Goal: Book appointment/travel/reservation

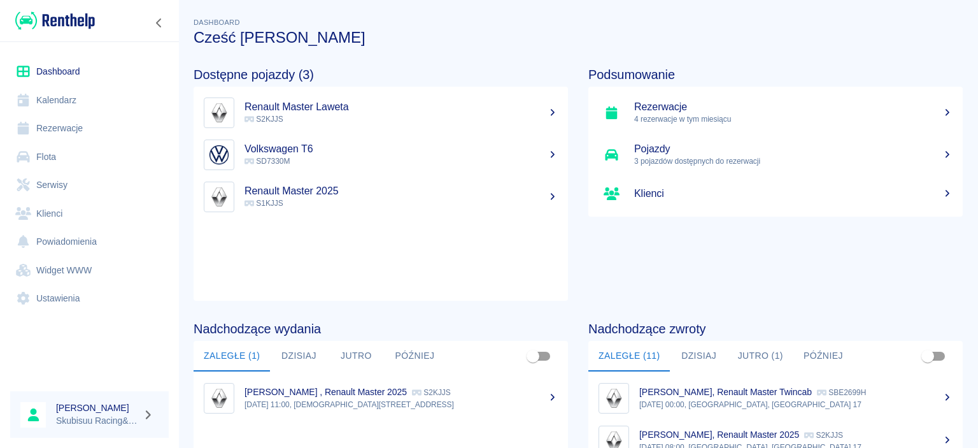
click at [68, 73] on link "Dashboard" at bounding box center [89, 71] width 159 height 29
click at [309, 111] on h5 "Renault Master Laweta" at bounding box center [401, 107] width 313 height 13
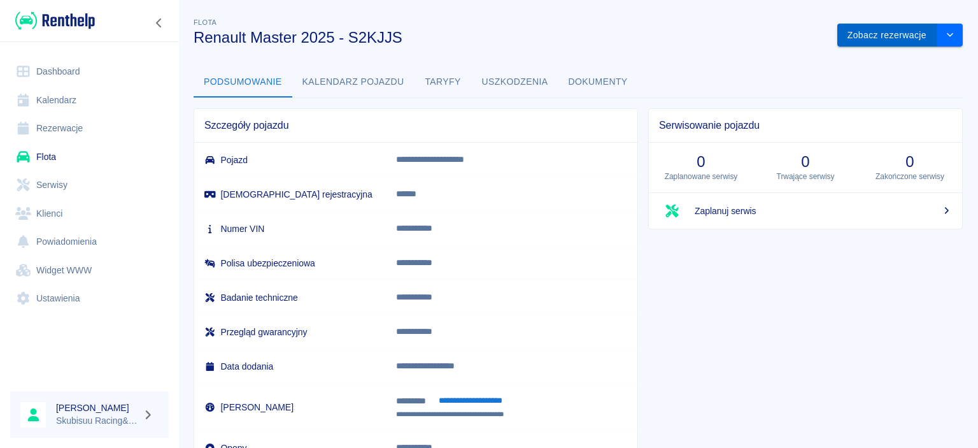
click at [900, 29] on button "Zobacz rezerwacje" at bounding box center [887, 36] width 100 height 24
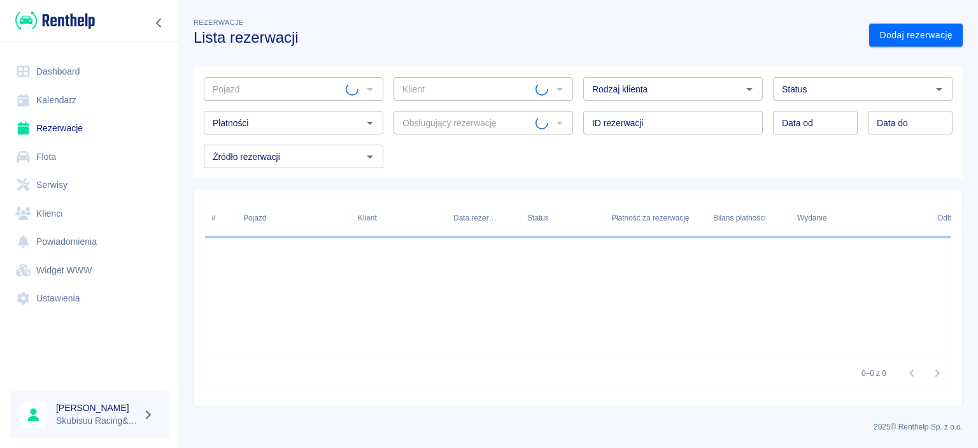
type input "Renault Master 2025 - S2KJJS"
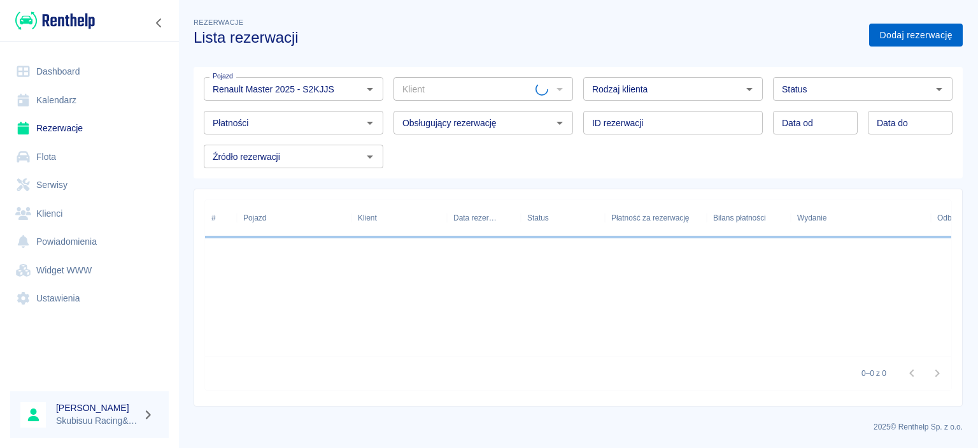
click at [923, 34] on link "Dodaj rezerwację" at bounding box center [916, 36] width 94 height 24
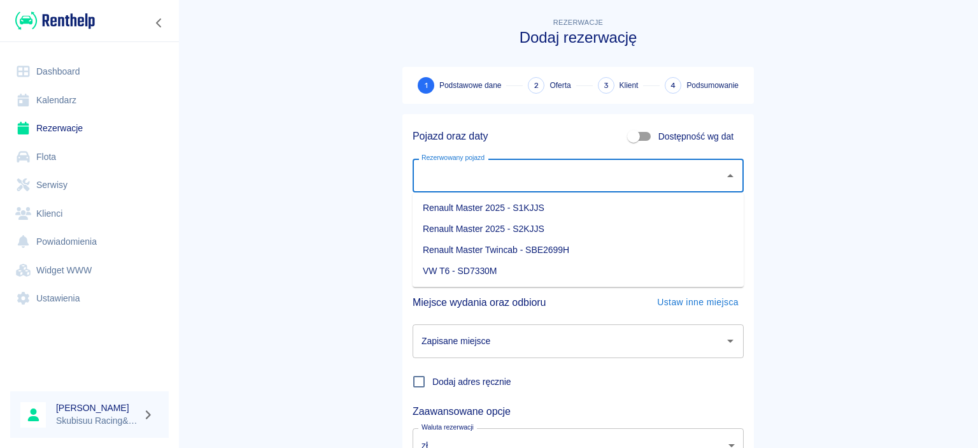
click at [641, 174] on input "Rezerwowany pojazd" at bounding box center [568, 175] width 301 height 22
click at [565, 229] on li "Renault Master 2025 - S2KJJS" at bounding box center [578, 228] width 331 height 21
type input "Renault Master 2025 - S2KJJS"
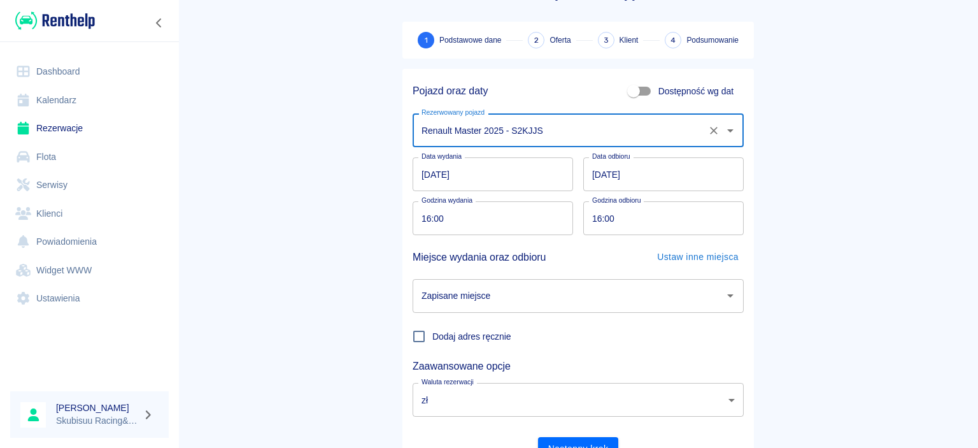
scroll to position [61, 0]
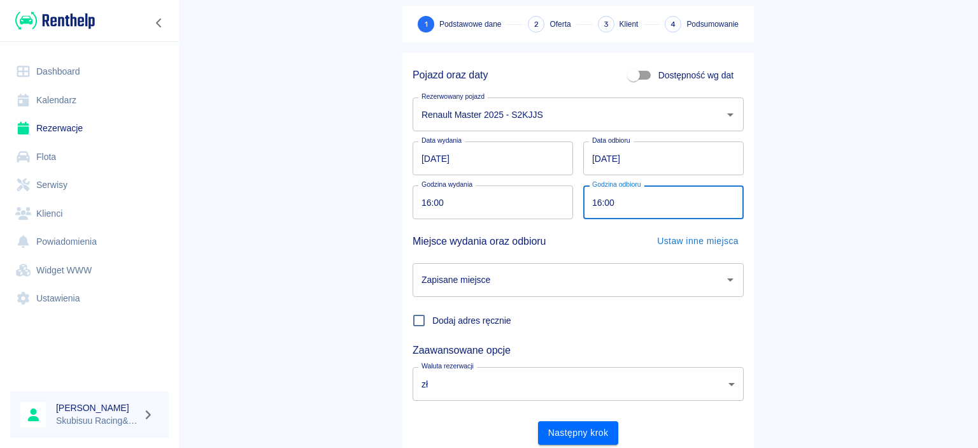
click at [618, 203] on input "16:00" at bounding box center [659, 202] width 152 height 34
click at [625, 196] on input "16:00" at bounding box center [659, 202] width 152 height 34
type input "20:00"
click at [378, 266] on main "Rezerwacje Dodaj rezerwację 1 Podstawowe dane 2 Oferta 3 Klient 4 Podsumowanie …" at bounding box center [578, 204] width 800 height 501
click at [464, 263] on div "Zapisane miejsce Zapisane miejsce" at bounding box center [572, 275] width 341 height 44
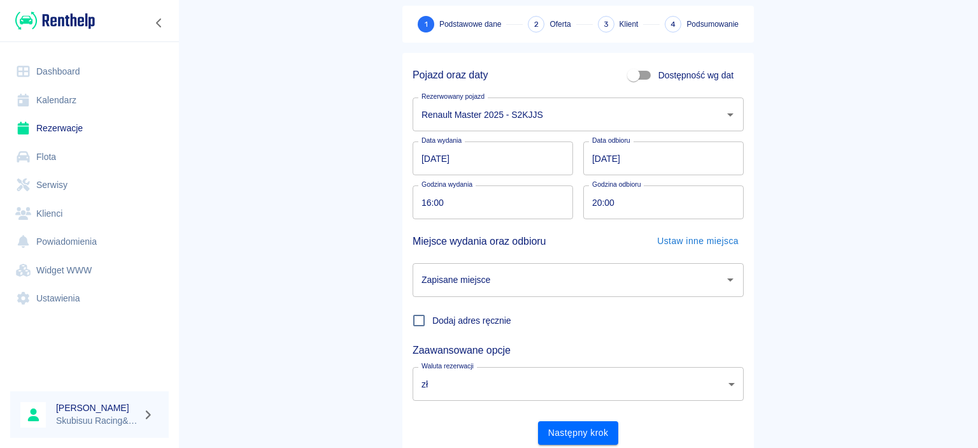
click at [466, 274] on input "Zapisane miejsce" at bounding box center [568, 280] width 301 height 22
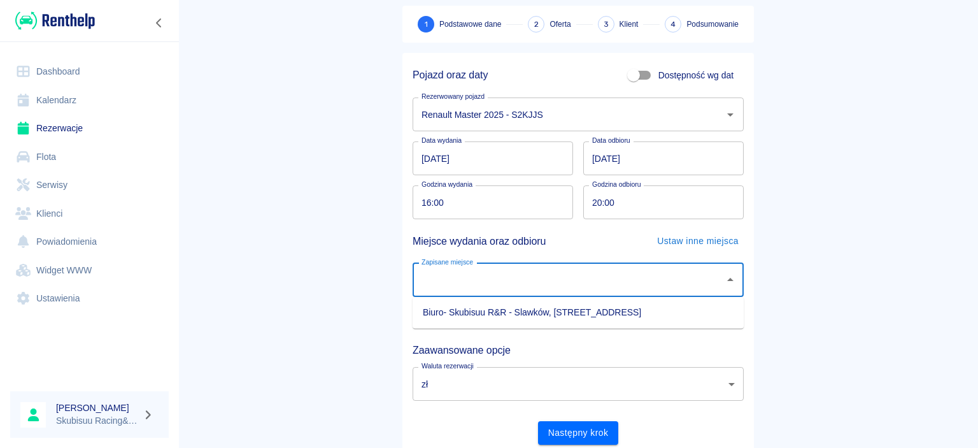
click at [482, 308] on li "Biuro- Skubisuu R&R - Slawków, [STREET_ADDRESS]" at bounding box center [578, 312] width 331 height 21
type input "Biuro- Skubisuu R&R - Slawków, [STREET_ADDRESS]"
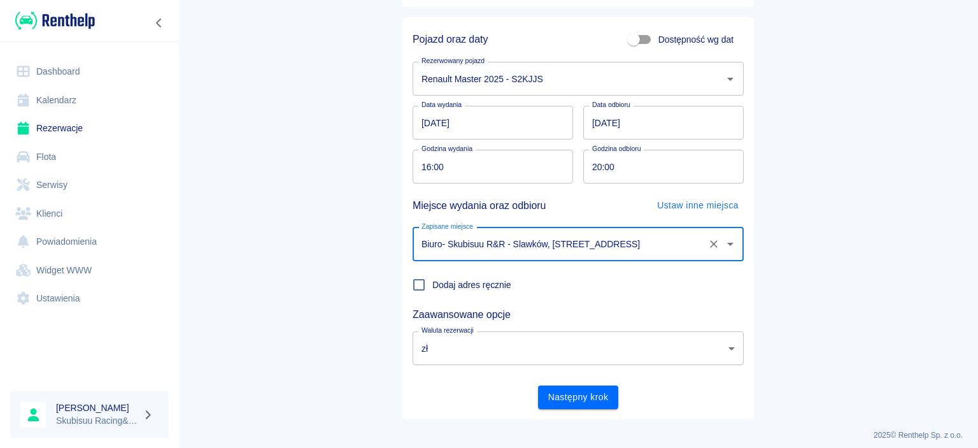
scroll to position [105, 0]
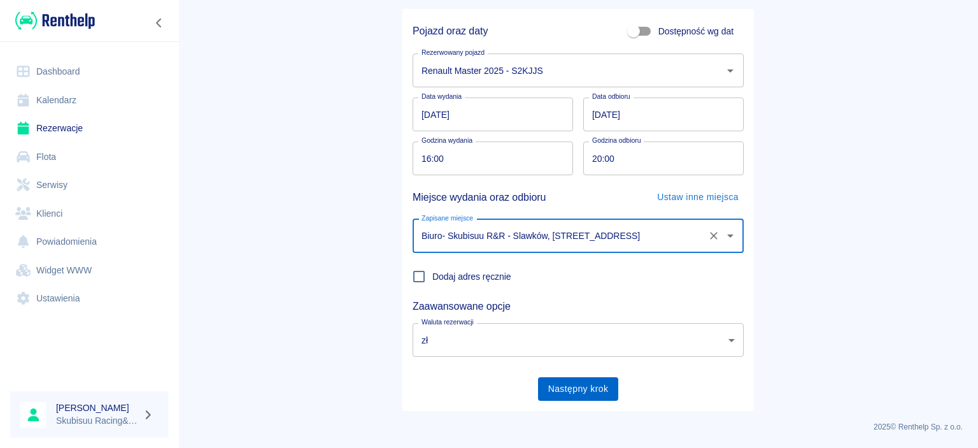
click at [593, 384] on button "Następny krok" at bounding box center [578, 389] width 81 height 24
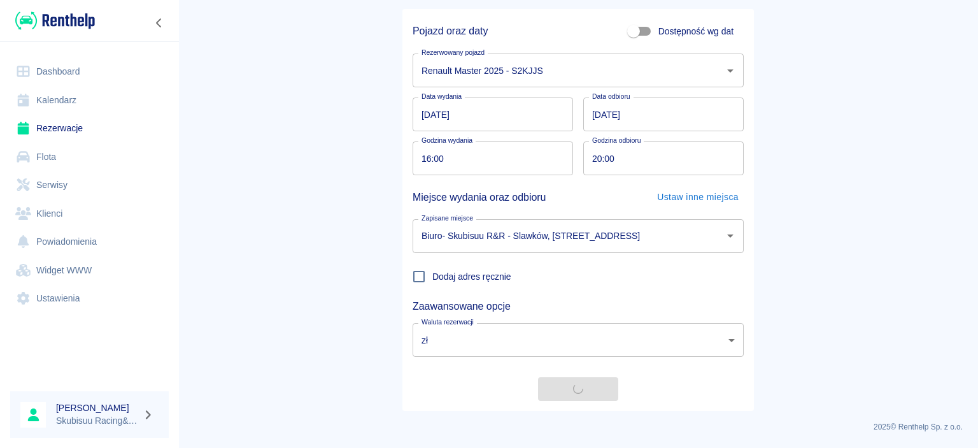
scroll to position [0, 0]
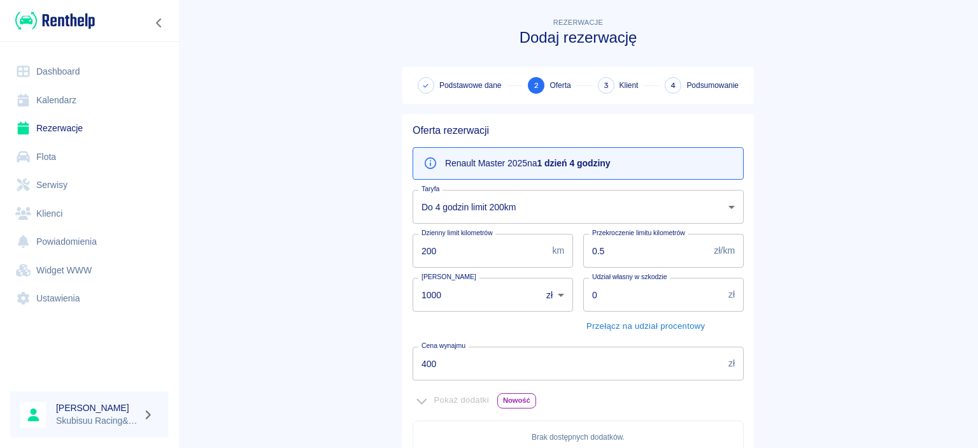
click at [599, 166] on b "1 dzień 4 godziny" at bounding box center [573, 163] width 73 height 10
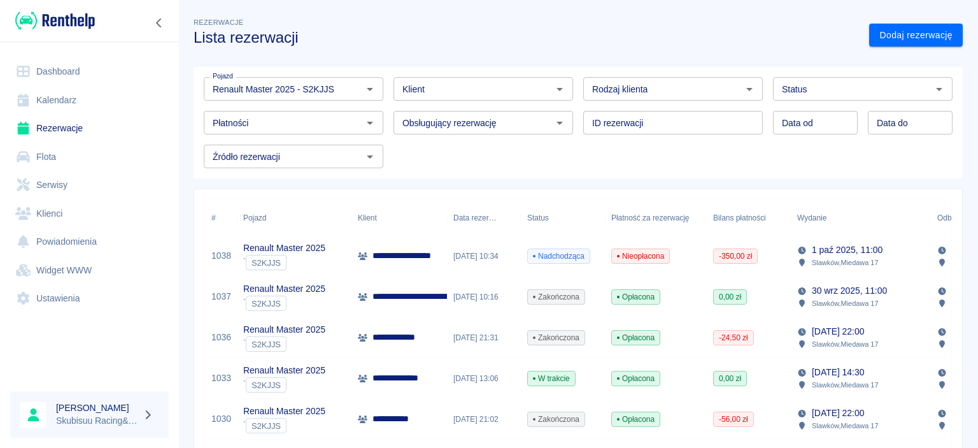
click at [712, 264] on div "-350,00 zł" at bounding box center [749, 256] width 84 height 41
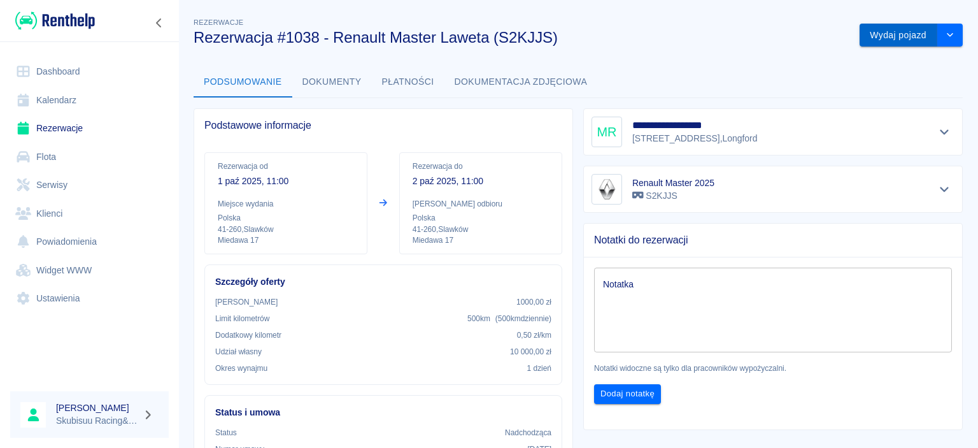
click at [899, 34] on button "Wydaj pojazd" at bounding box center [899, 36] width 78 height 24
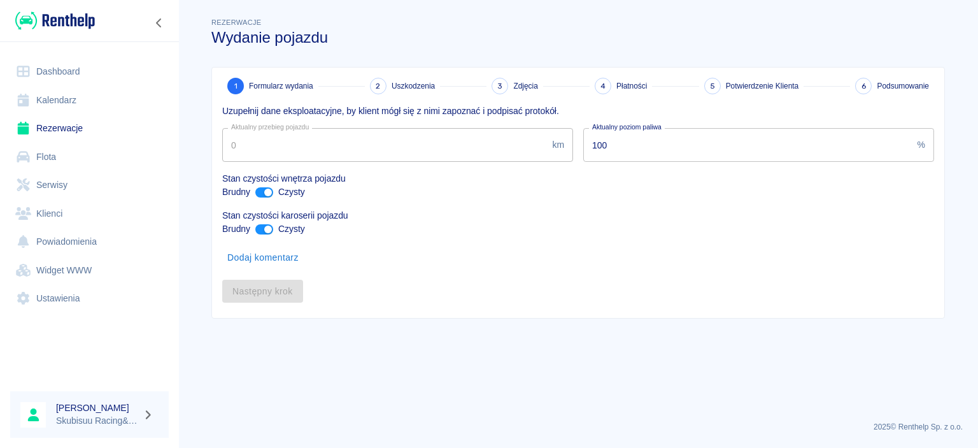
type input "18153"
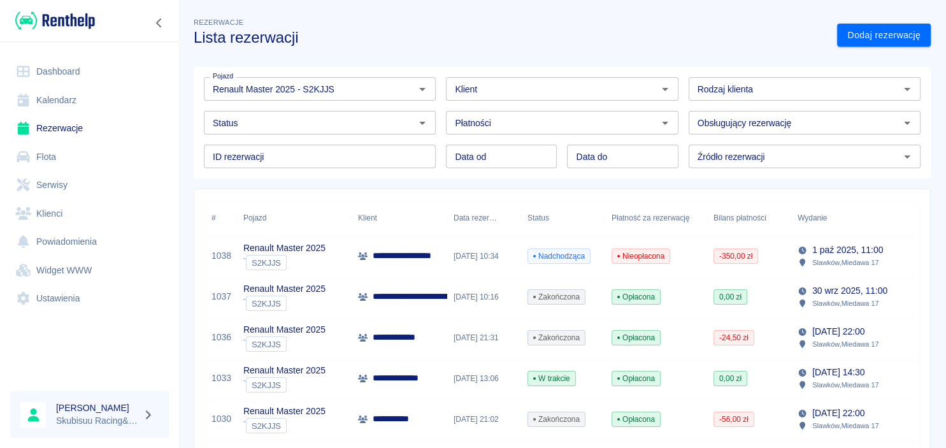
click at [702, 255] on div "Nieopłacona" at bounding box center [656, 256] width 102 height 41
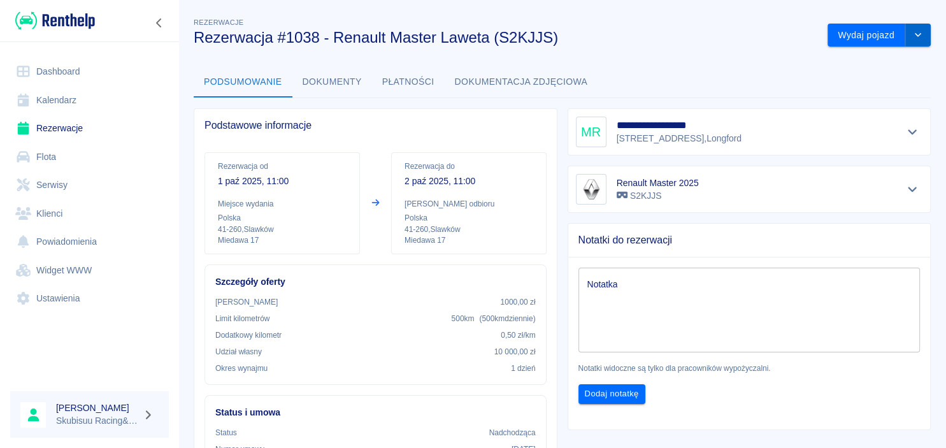
click at [910, 29] on button "drop-down" at bounding box center [917, 36] width 25 height 24
click at [866, 90] on li "Anuluj rezerwację" at bounding box center [879, 83] width 108 height 21
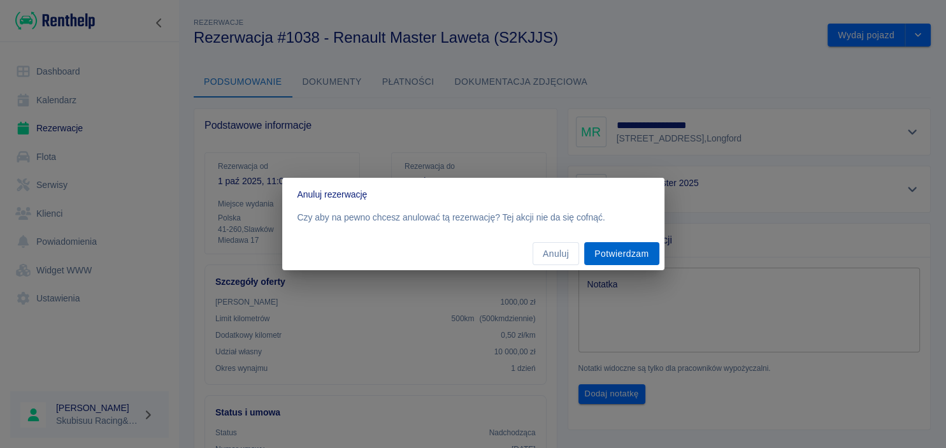
click at [648, 261] on button "Potwierdzam" at bounding box center [621, 254] width 75 height 24
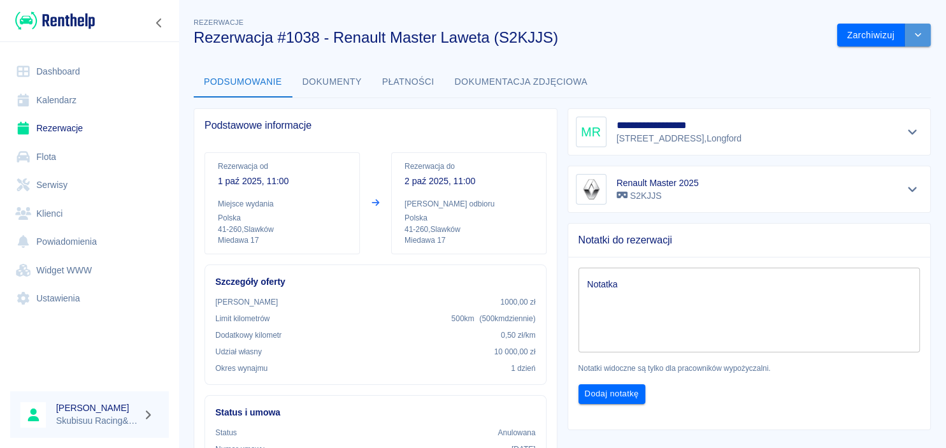
click at [906, 46] on button "drop-down" at bounding box center [917, 36] width 25 height 24
click at [804, 34] on h3 "Rezerwacja #1038 - Renault Master Laweta (S2KJJS)" at bounding box center [510, 38] width 633 height 18
click at [913, 57] on div "**********" at bounding box center [561, 454] width 767 height 898
click at [894, 45] on button "Zarchiwizuj" at bounding box center [871, 36] width 68 height 24
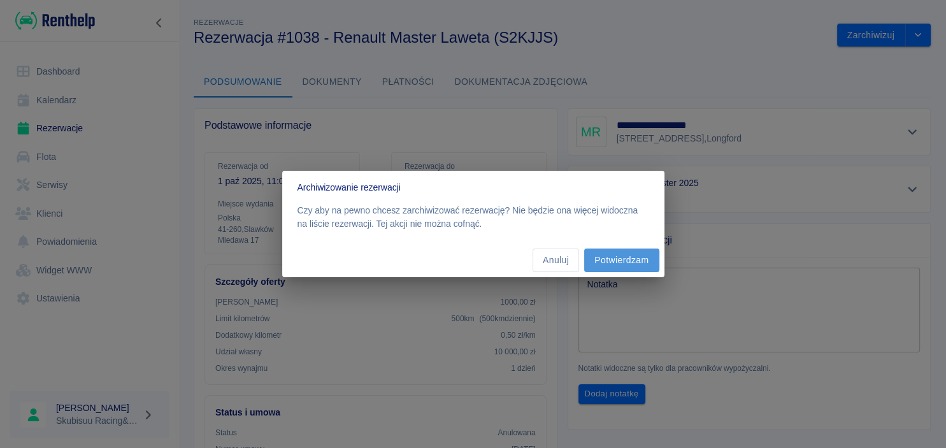
click at [653, 248] on button "Potwierdzam" at bounding box center [621, 260] width 75 height 24
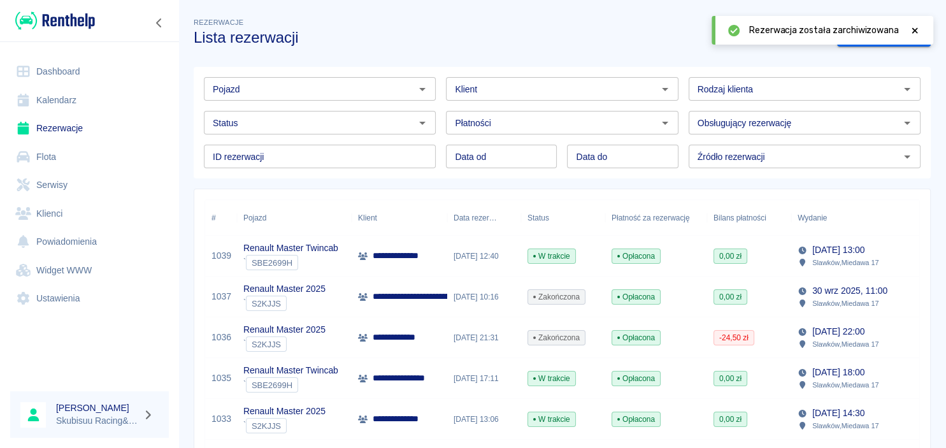
click at [64, 52] on div "Dashboard Kalendarz Rezerwacje Flota Serwisy Klienci Powiadomienia Widget WWW U…" at bounding box center [89, 185] width 179 height 286
click at [64, 58] on link "Dashboard" at bounding box center [89, 71] width 159 height 29
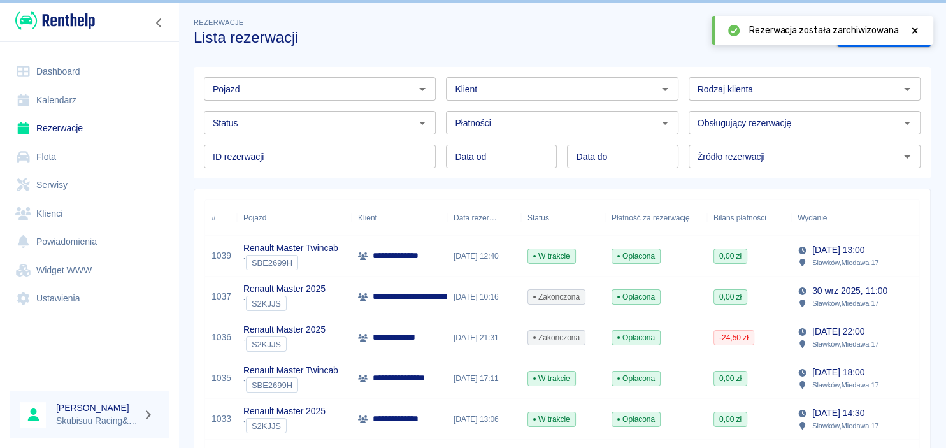
click at [62, 69] on link "Dashboard" at bounding box center [89, 71] width 159 height 29
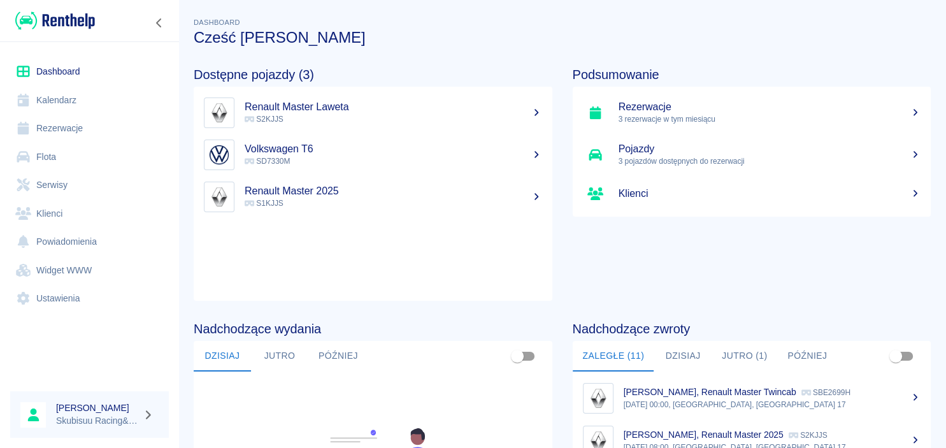
click at [71, 134] on link "Rezerwacje" at bounding box center [89, 128] width 159 height 29
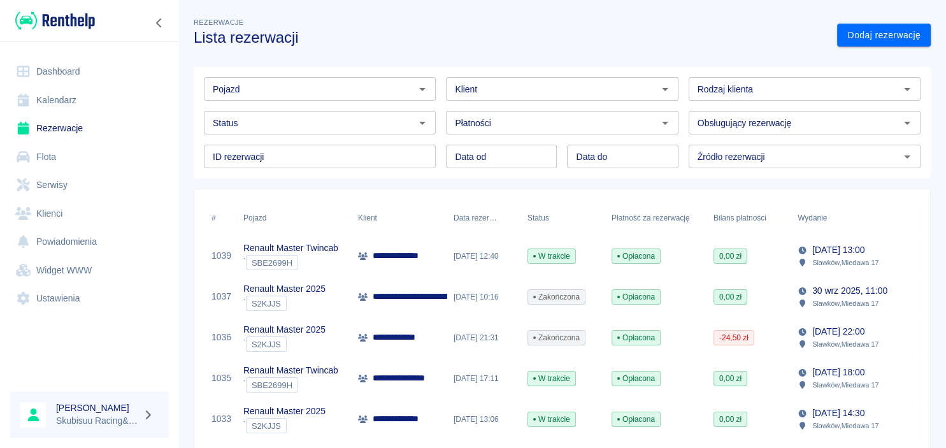
click at [118, 67] on link "Dashboard" at bounding box center [89, 71] width 159 height 29
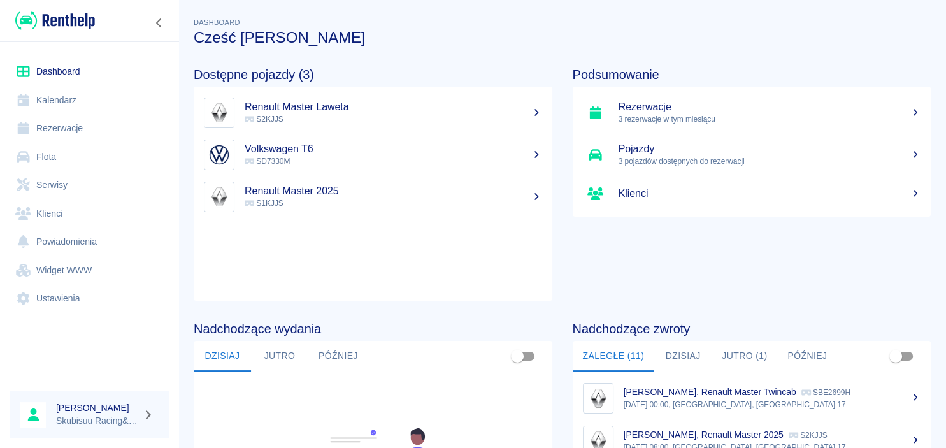
click at [358, 107] on h5 "Renault Master Laweta" at bounding box center [393, 107] width 297 height 13
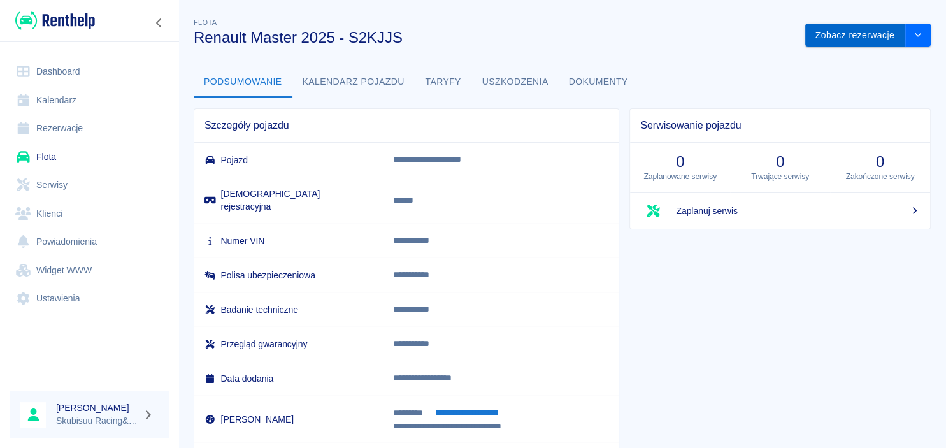
click at [844, 35] on button "Zobacz rezerwacje" at bounding box center [855, 36] width 100 height 24
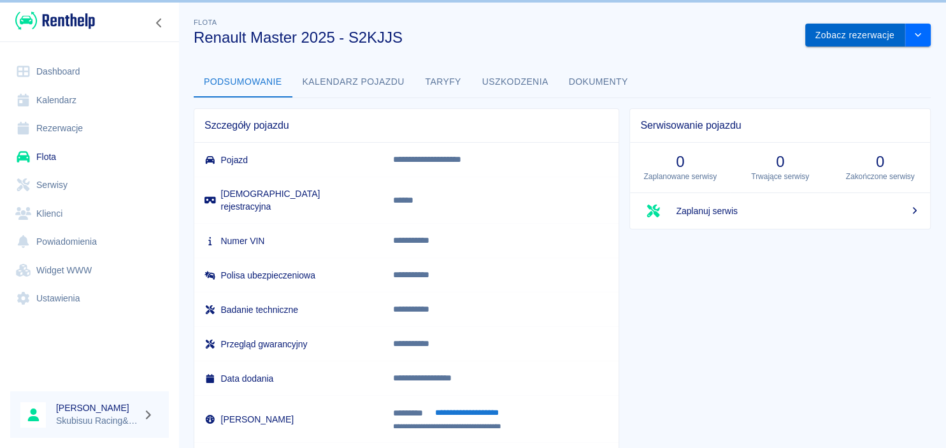
click at [857, 34] on button "Zobacz rezerwacje" at bounding box center [855, 36] width 100 height 24
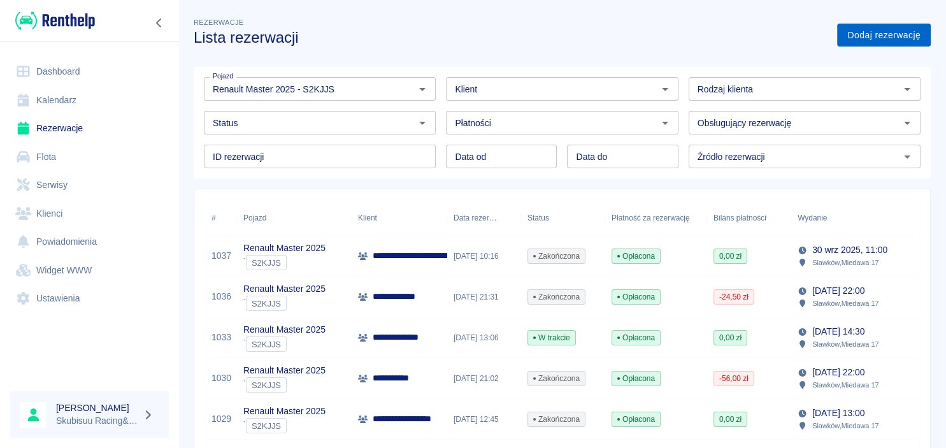
click at [883, 39] on link "Dodaj rezerwację" at bounding box center [884, 36] width 94 height 24
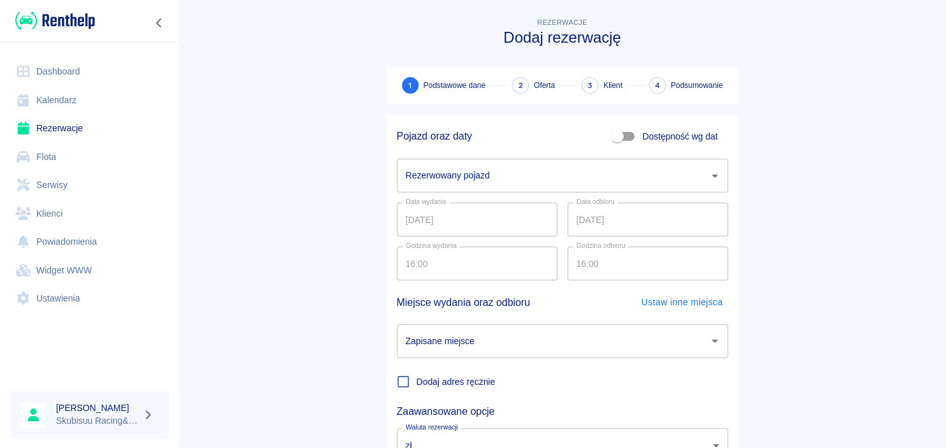
click at [546, 180] on input "Rezerwowany pojazd" at bounding box center [552, 175] width 301 height 22
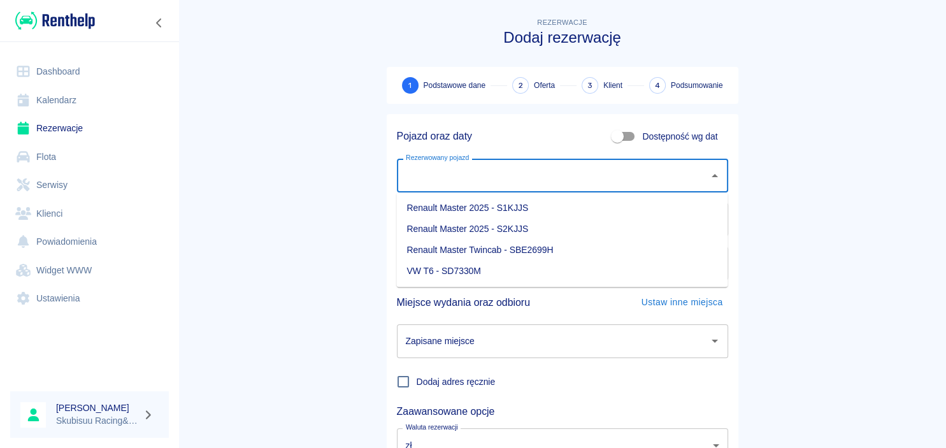
click at [529, 223] on li "Renault Master 2025 - S2KJJS" at bounding box center [561, 228] width 331 height 21
type input "Renault Master 2025 - S2KJJS"
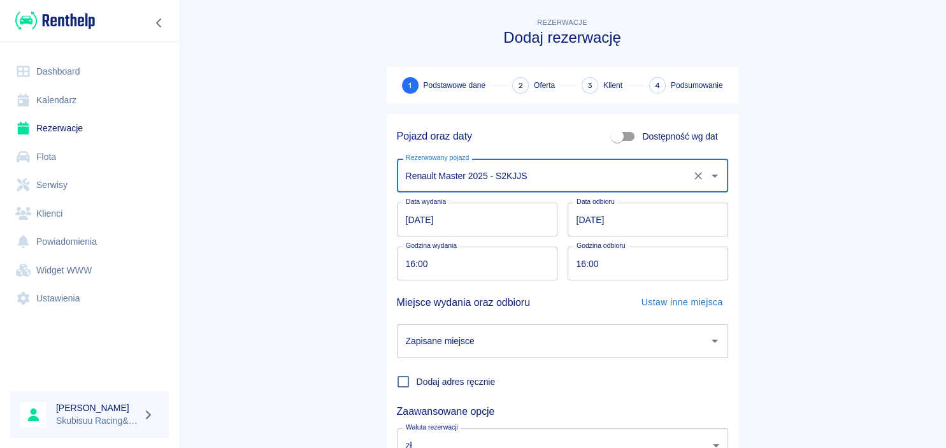
click at [581, 223] on input "[DATE]" at bounding box center [647, 220] width 160 height 34
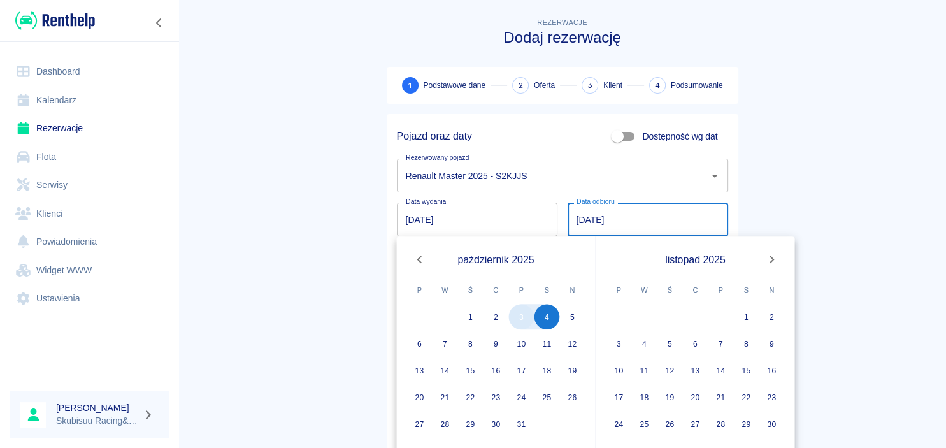
click at [530, 322] on button "3" at bounding box center [521, 316] width 25 height 25
click at [523, 315] on button "3" at bounding box center [521, 316] width 25 height 25
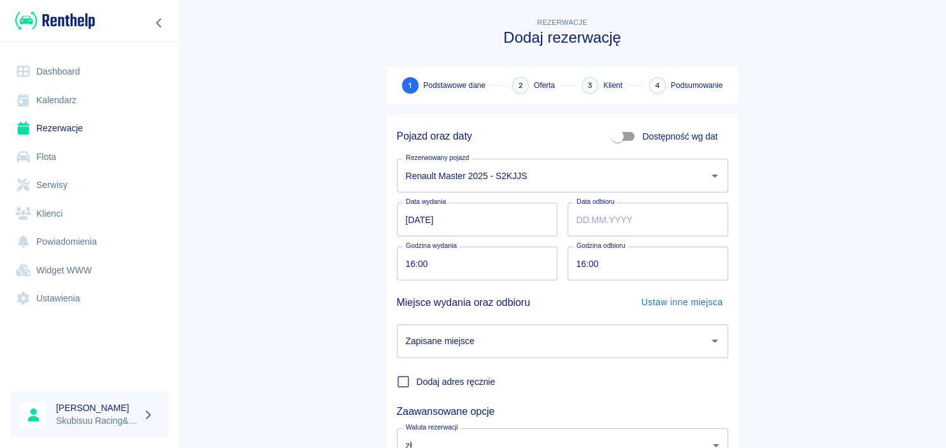
type input "[DATE]"
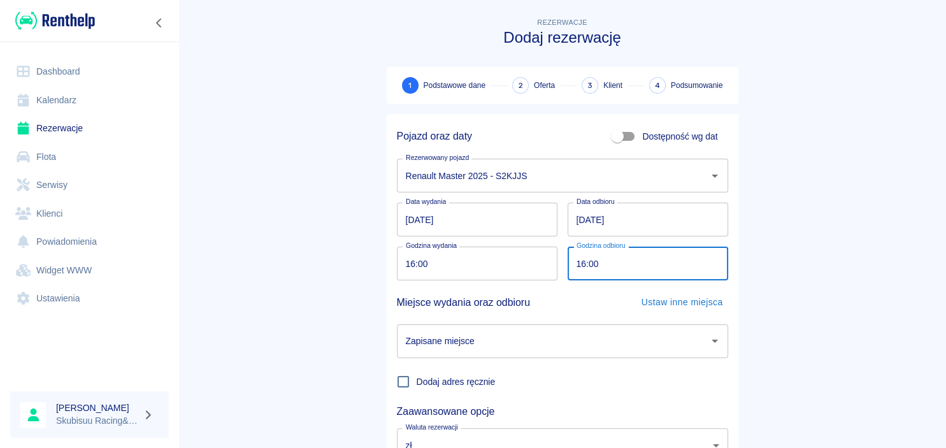
drag, startPoint x: 607, startPoint y: 264, endPoint x: 566, endPoint y: 269, distance: 41.1
click at [567, 269] on input "16:00" at bounding box center [643, 263] width 152 height 34
type input "20:00"
click at [795, 261] on main "Rezerwacje Dodaj rezerwację 1 Podstawowe dane 2 Oferta 3 Klient 4 Podsumowanie …" at bounding box center [561, 265] width 767 height 501
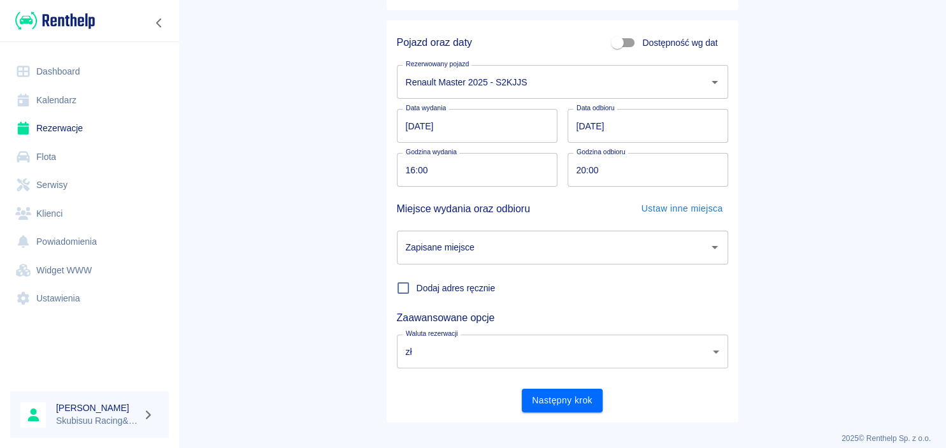
scroll to position [105, 0]
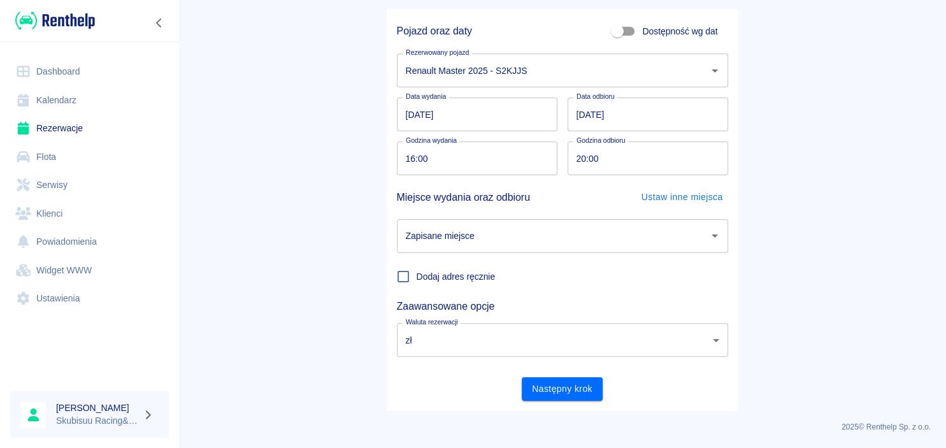
click at [560, 253] on div "Dodaj adres ręcznie" at bounding box center [557, 271] width 341 height 37
click at [551, 253] on div "Zapisane miejsce" at bounding box center [562, 236] width 331 height 34
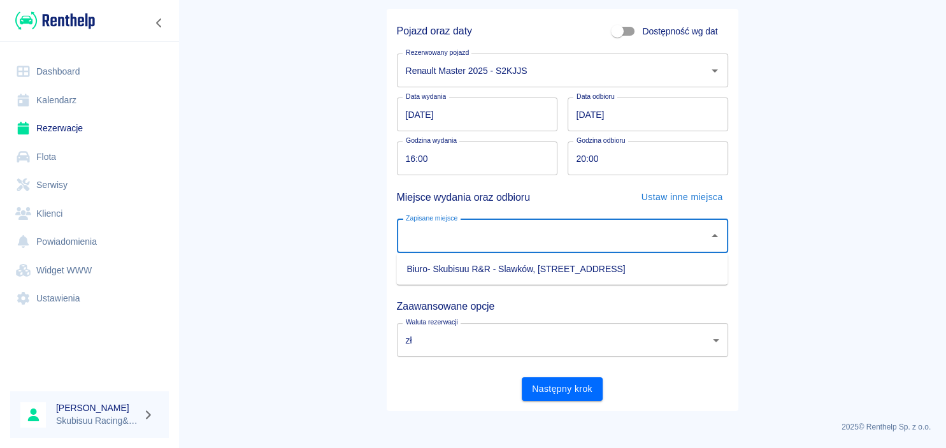
click at [530, 284] on ul "Biuro- Skubisuu R&R - Slawków, [STREET_ADDRESS]" at bounding box center [561, 268] width 331 height 31
click at [532, 269] on li "Biuro- Skubisuu R&R - Slawków, [STREET_ADDRESS]" at bounding box center [561, 269] width 331 height 21
type input "Biuro- Skubisuu R&R - Slawków, [STREET_ADDRESS]"
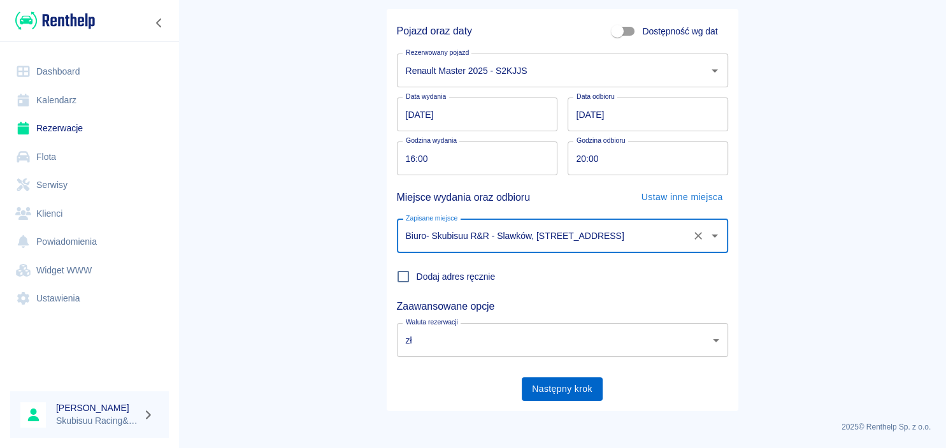
click at [559, 387] on button "Następny krok" at bounding box center [562, 389] width 81 height 24
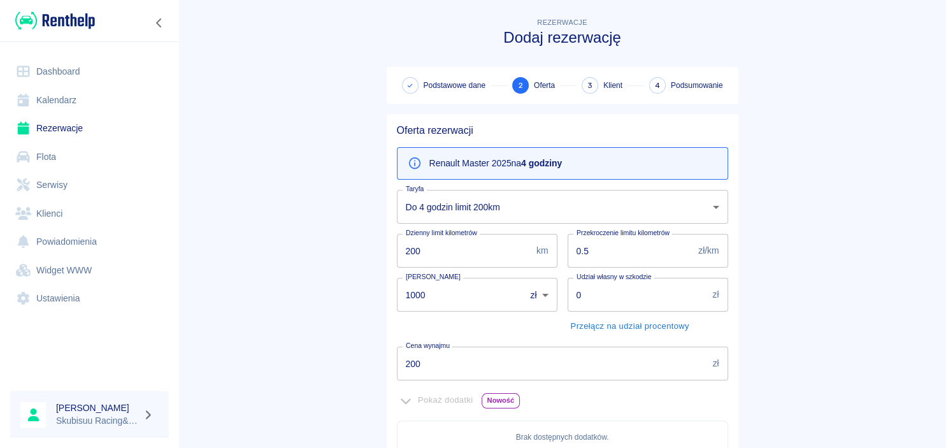
scroll to position [287, 0]
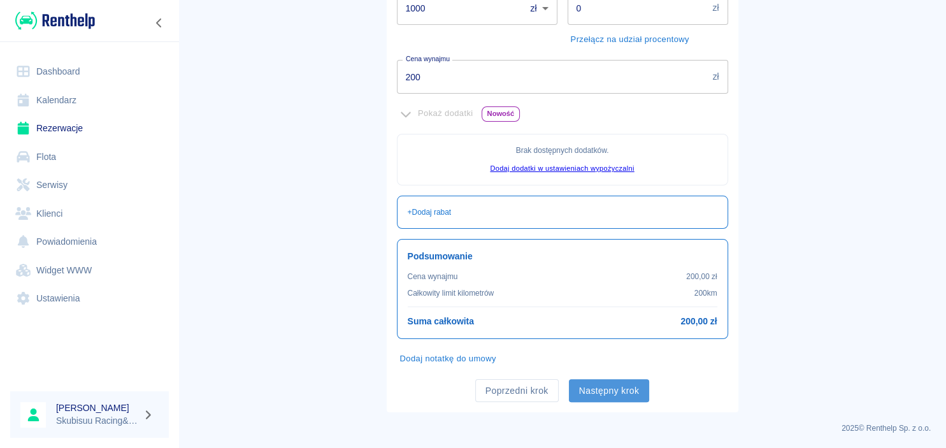
click at [610, 396] on button "Następny krok" at bounding box center [609, 391] width 81 height 24
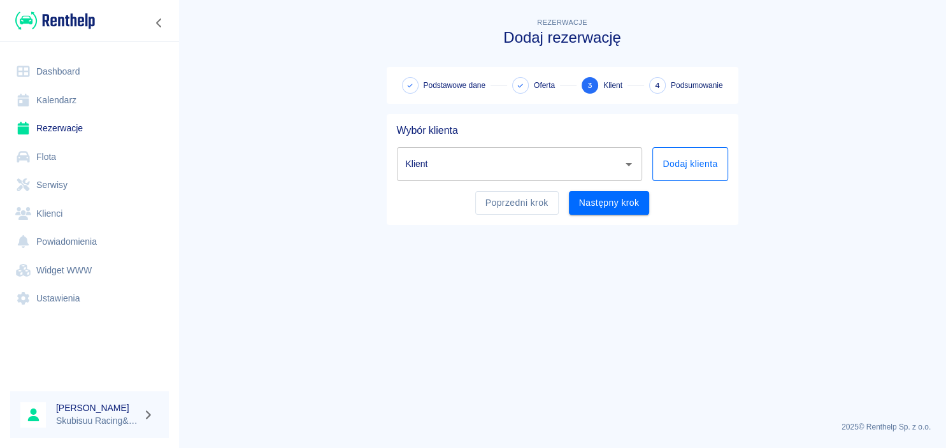
click at [686, 177] on button "Dodaj klienta" at bounding box center [689, 164] width 75 height 34
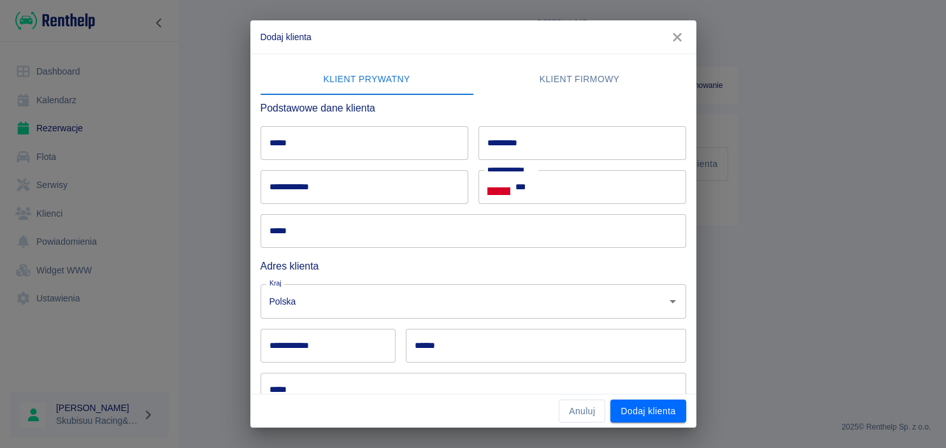
click at [587, 144] on input "*********" at bounding box center [582, 143] width 208 height 34
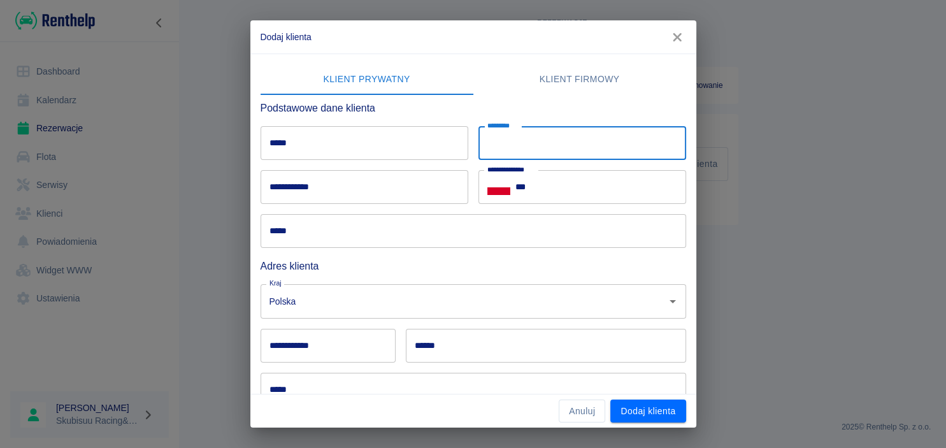
click at [679, 42] on icon "button" at bounding box center [677, 37] width 17 height 13
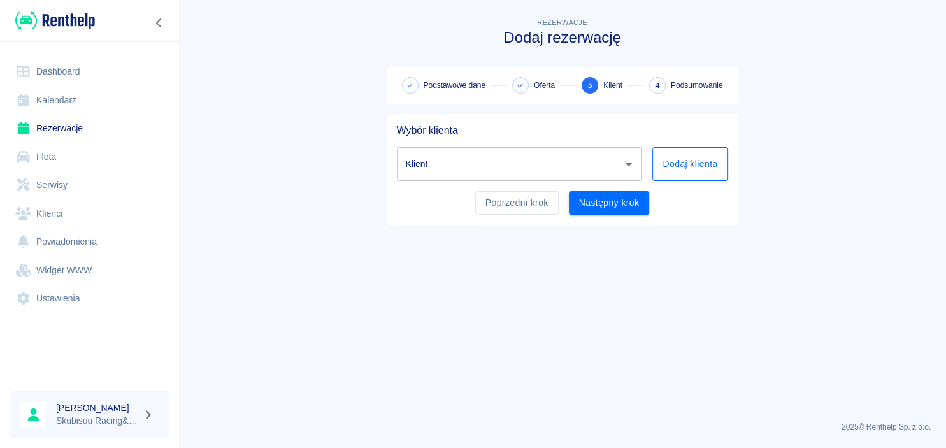
click at [676, 159] on button "Dodaj klienta" at bounding box center [689, 164] width 75 height 34
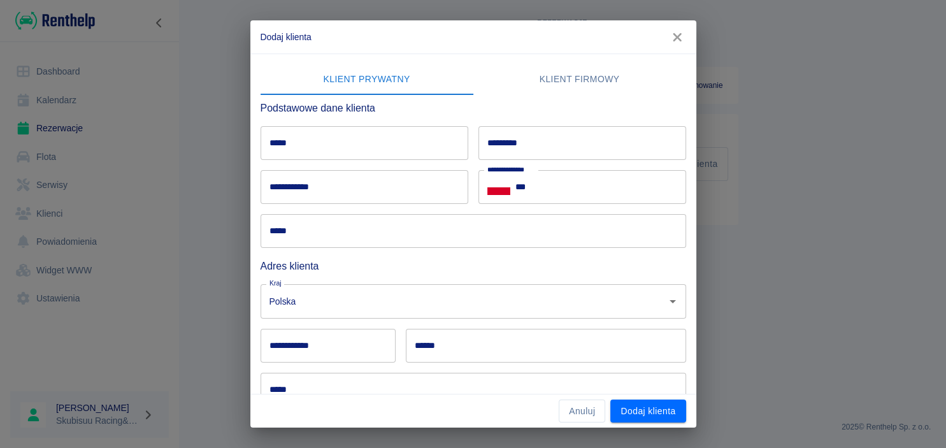
click at [546, 146] on input "*********" at bounding box center [582, 143] width 208 height 34
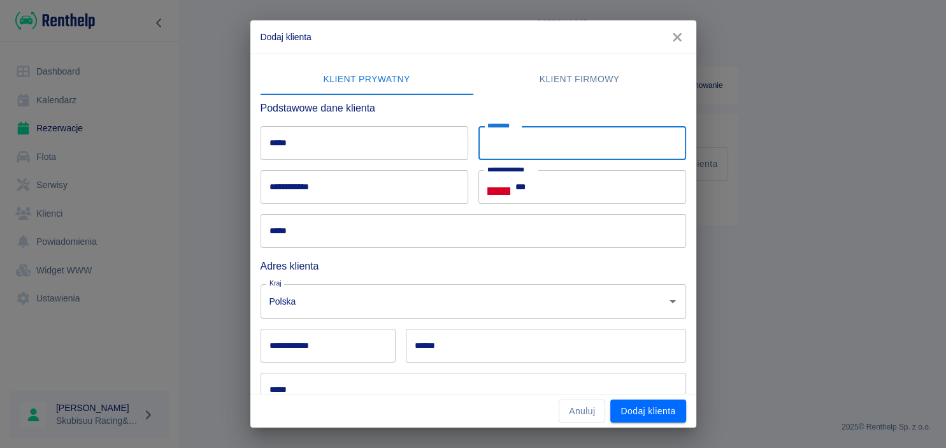
click at [413, 147] on input "*****" at bounding box center [364, 143] width 208 height 34
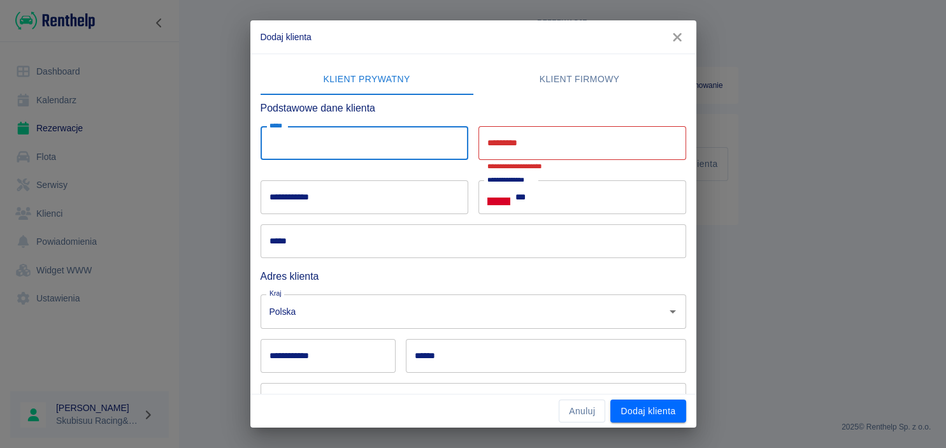
click at [608, 137] on input "*********" at bounding box center [582, 143] width 208 height 34
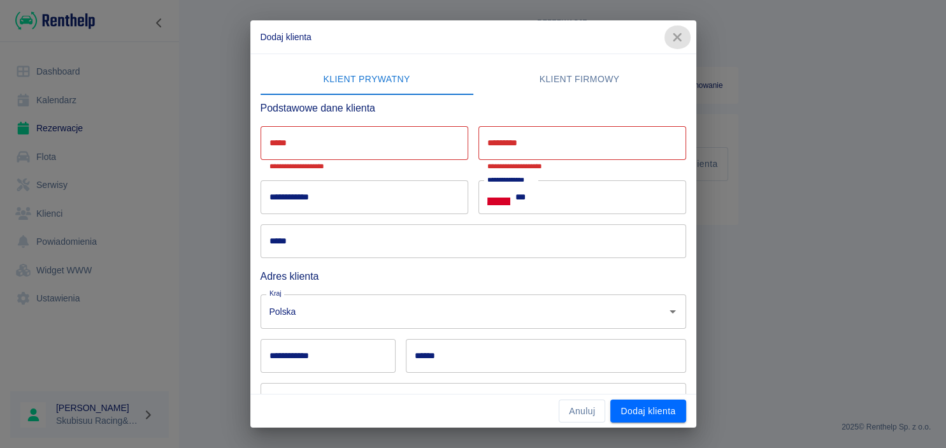
click at [674, 31] on icon "button" at bounding box center [677, 37] width 17 height 13
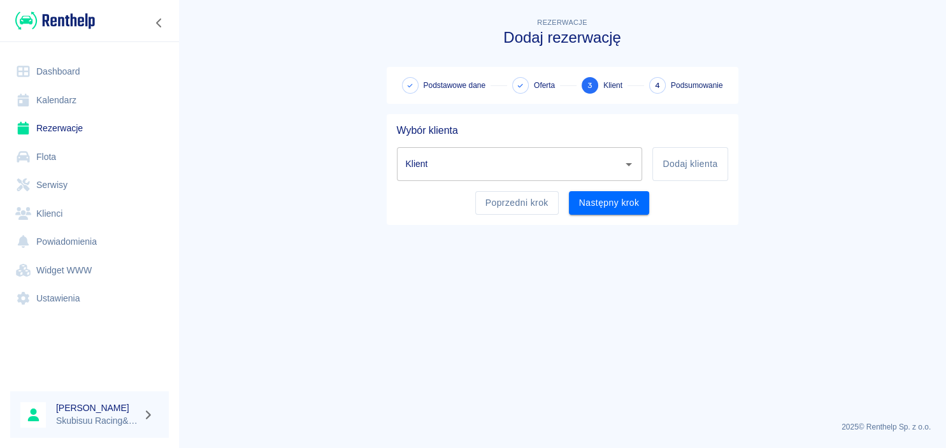
click at [534, 153] on input "Klient" at bounding box center [509, 164] width 215 height 22
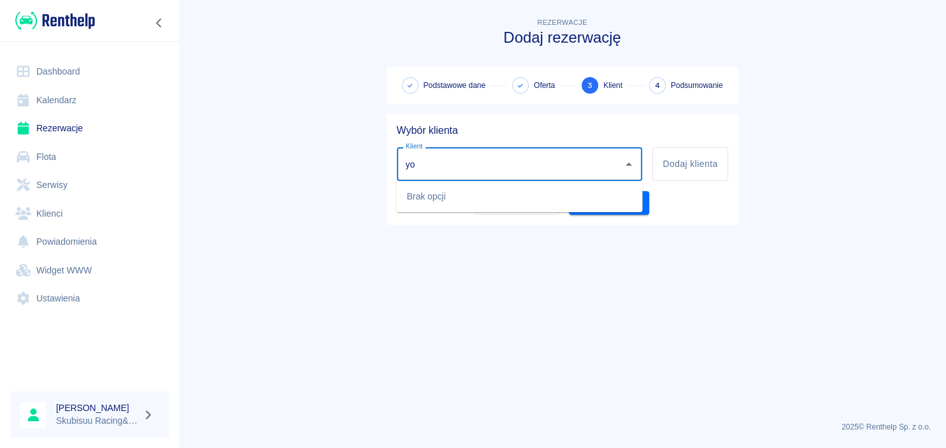
type input "y"
type input "5"
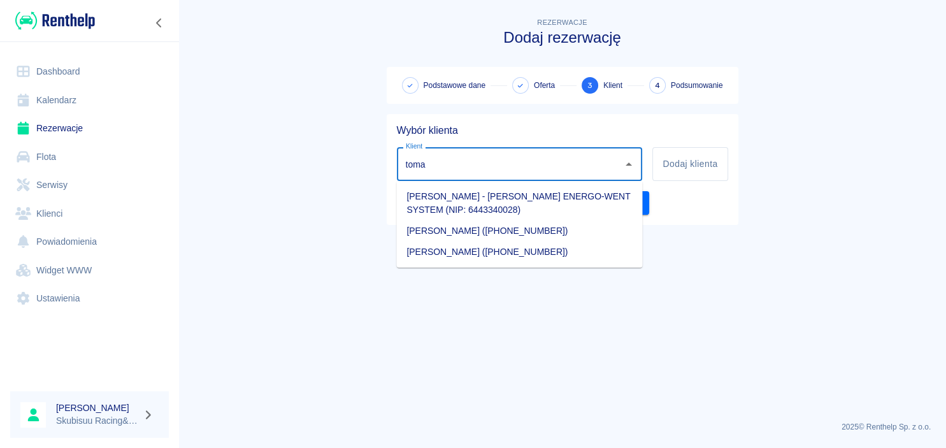
click at [481, 251] on li "[PERSON_NAME] ([PHONE_NUMBER])" at bounding box center [519, 251] width 246 height 21
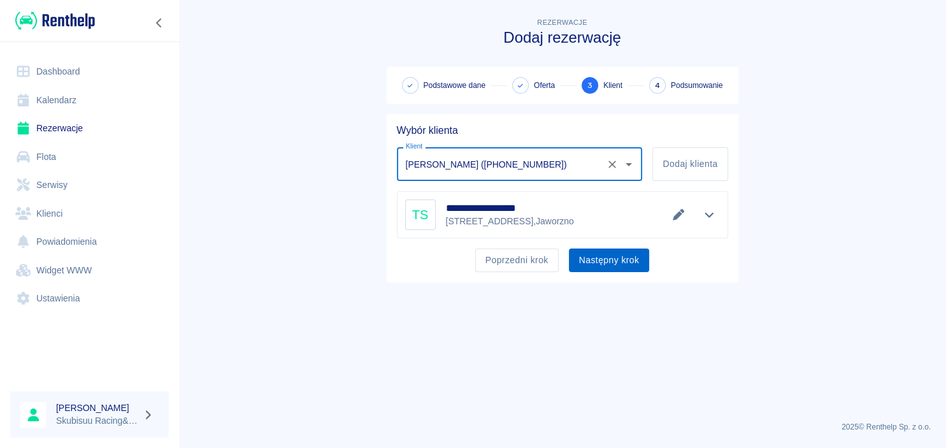
type input "[PERSON_NAME] ([PHONE_NUMBER])"
click at [611, 262] on button "Następny krok" at bounding box center [609, 260] width 81 height 24
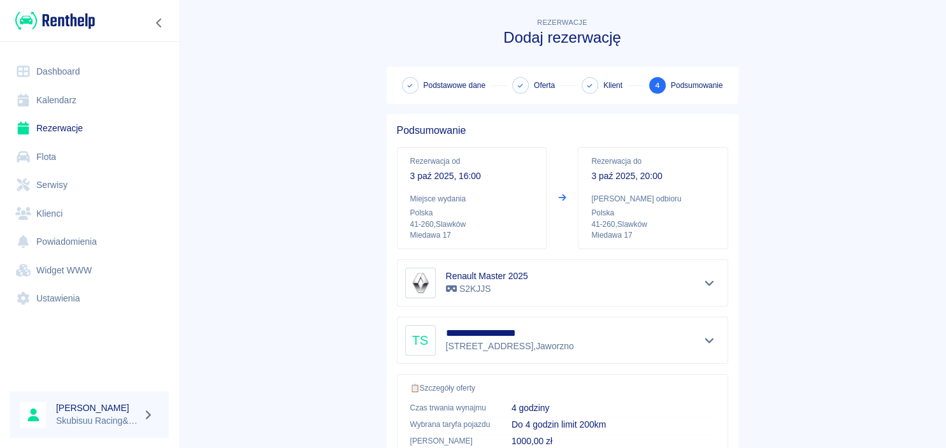
scroll to position [238, 0]
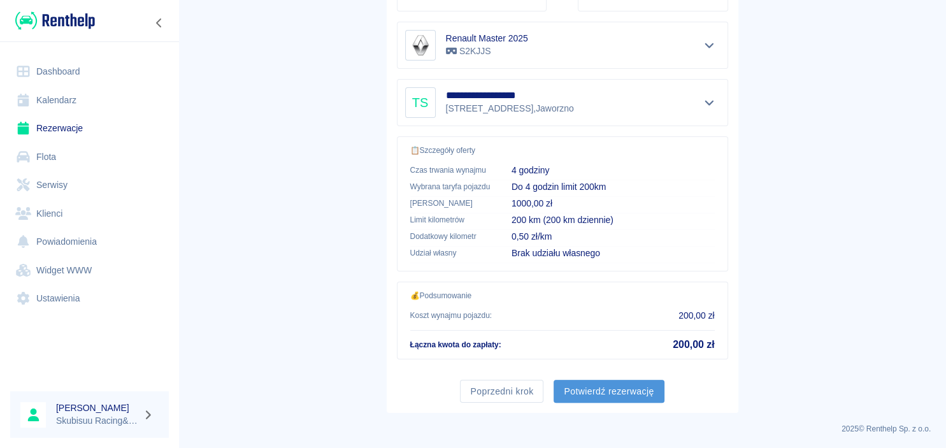
click at [608, 392] on button "Potwierdź rezerwację" at bounding box center [608, 392] width 110 height 24
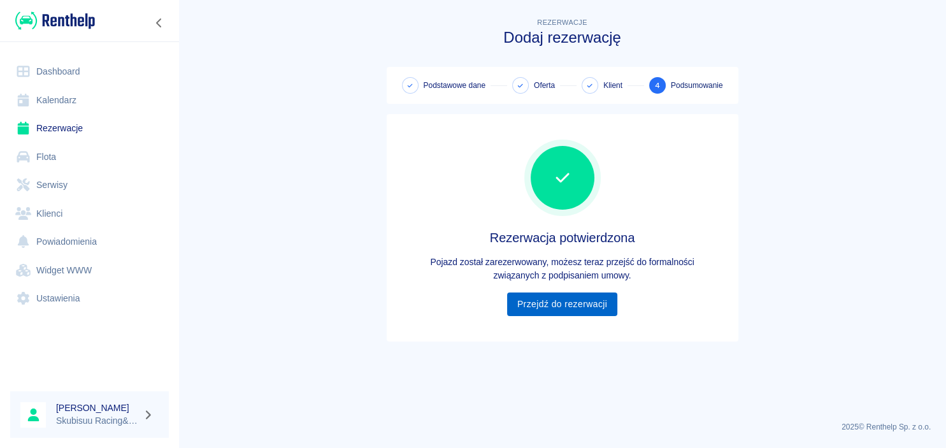
click at [590, 311] on link "Przejdź do rezerwacji" at bounding box center [562, 304] width 110 height 24
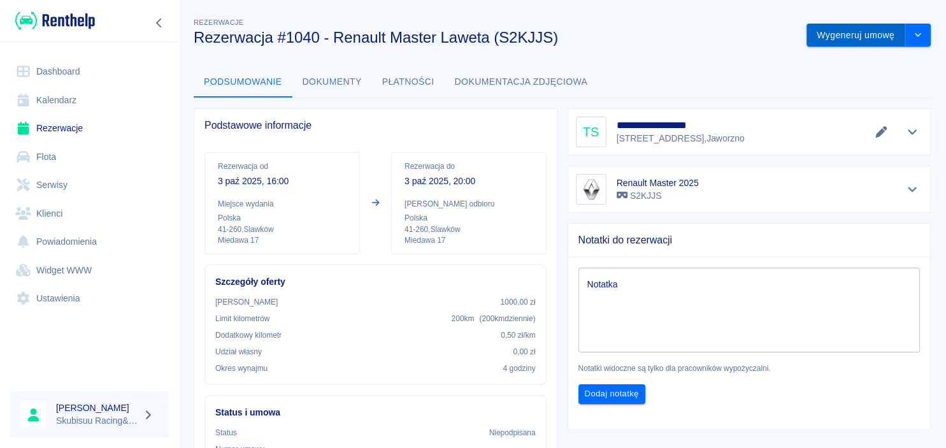
click at [851, 40] on button "Wygeneruj umowę" at bounding box center [855, 36] width 99 height 24
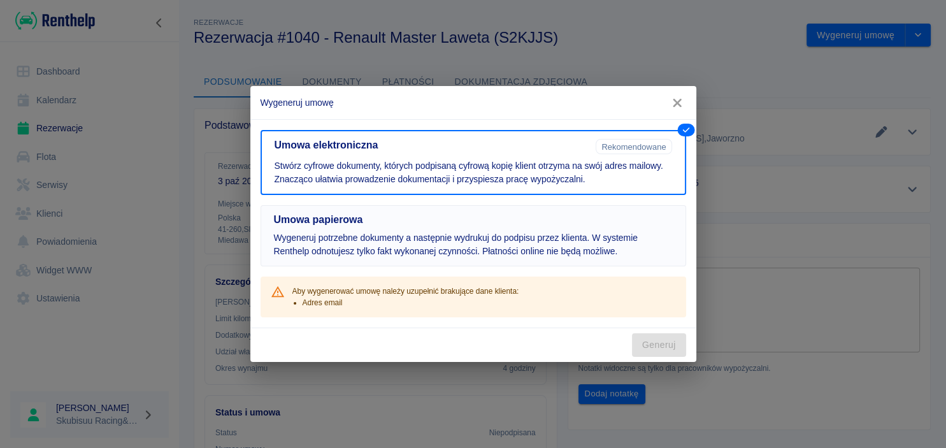
click at [508, 225] on h5 "Umowa papierowa" at bounding box center [473, 219] width 399 height 13
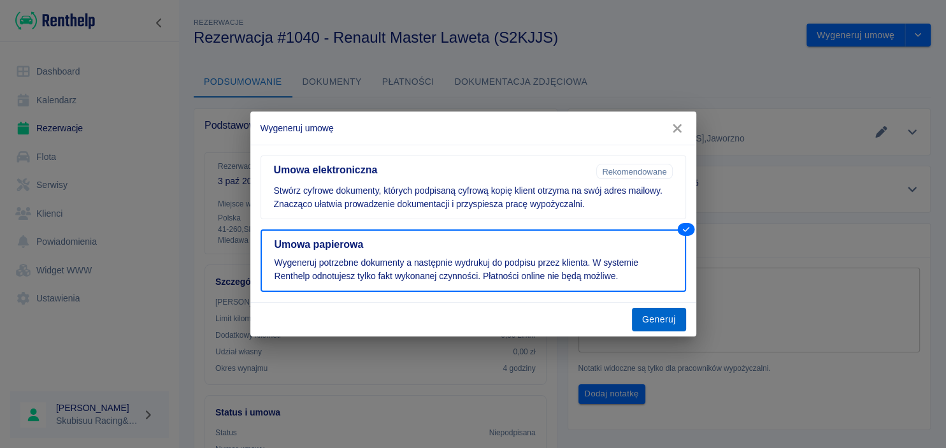
click at [674, 309] on button "Generuj" at bounding box center [659, 320] width 54 height 24
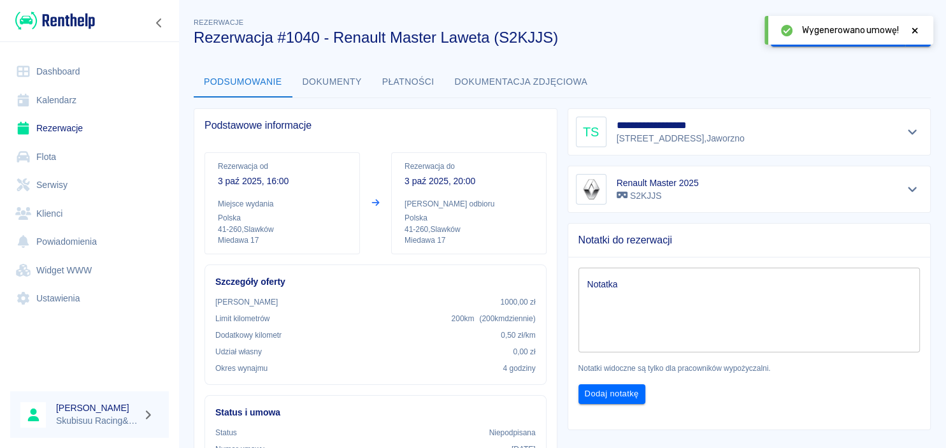
click at [351, 85] on button "Dokumenty" at bounding box center [332, 82] width 80 height 31
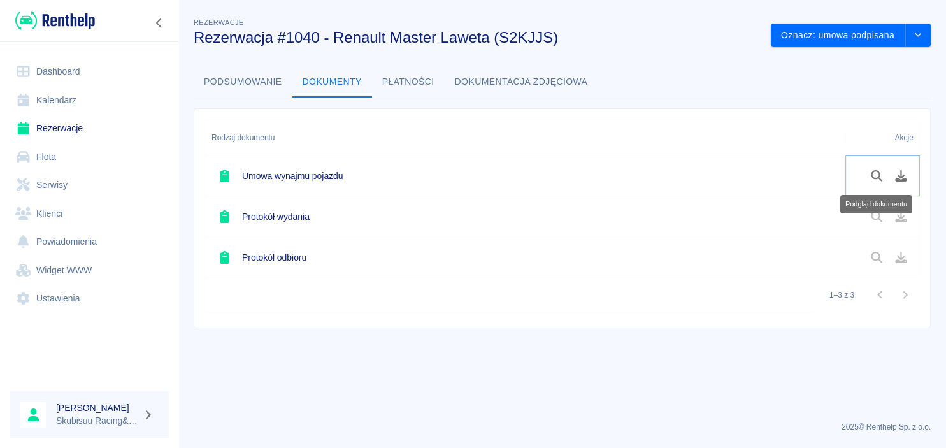
click at [881, 180] on icon "Podgląd dokumentu" at bounding box center [876, 175] width 15 height 11
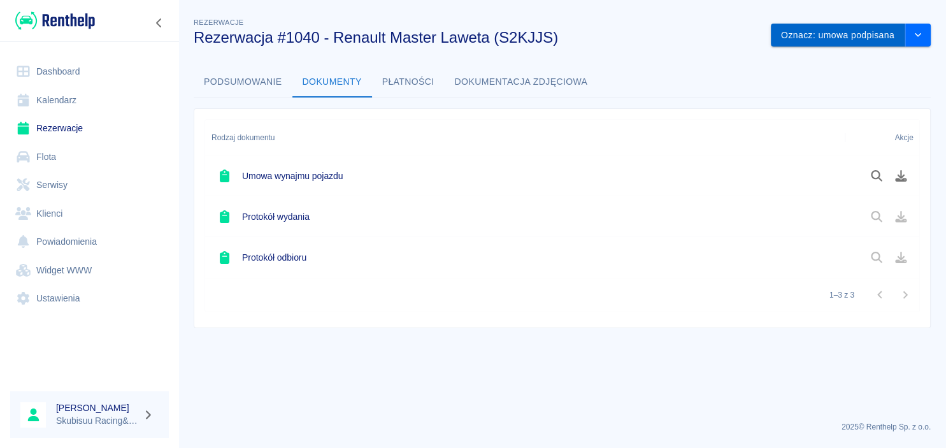
click at [821, 32] on button "Oznacz: umowa podpisana" at bounding box center [838, 36] width 134 height 24
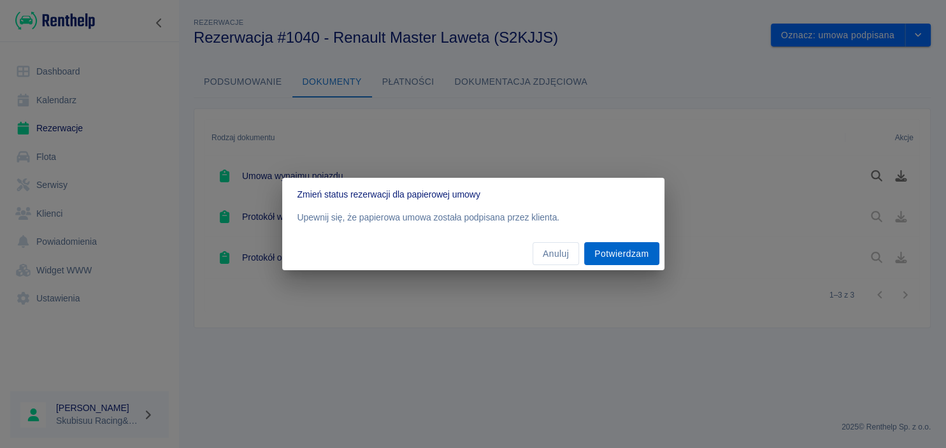
click at [619, 259] on button "Potwierdzam" at bounding box center [621, 254] width 75 height 24
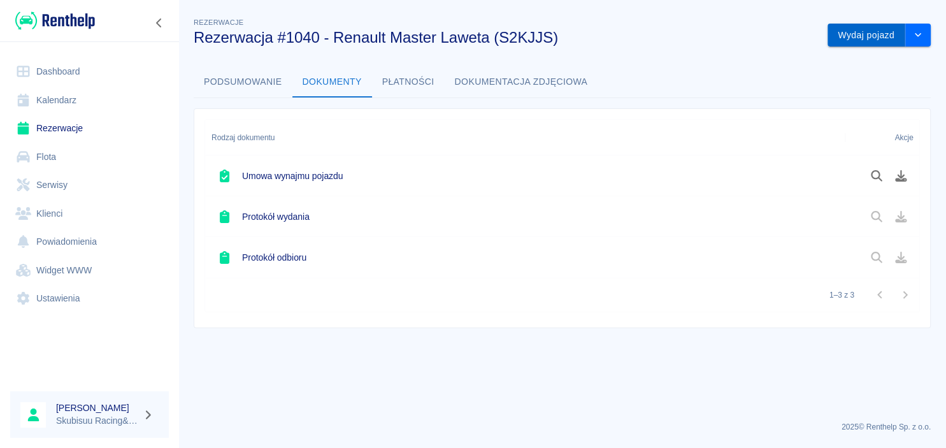
click at [898, 36] on button "Wydaj pojazd" at bounding box center [866, 36] width 78 height 24
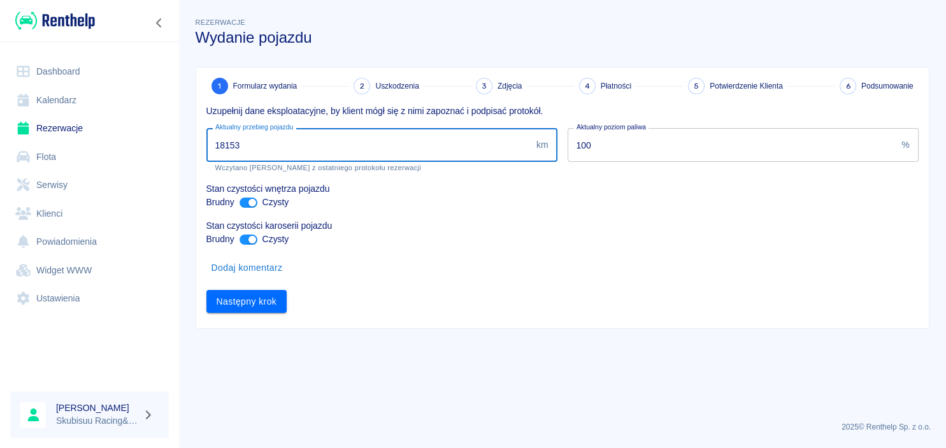
drag, startPoint x: 446, startPoint y: 138, endPoint x: 464, endPoint y: 231, distance: 93.9
click at [457, 162] on input "18153" at bounding box center [368, 145] width 325 height 34
drag, startPoint x: 434, startPoint y: 154, endPoint x: -32, endPoint y: 152, distance: 466.8
click at [206, 152] on input "18153" at bounding box center [368, 145] width 325 height 34
type input "18687"
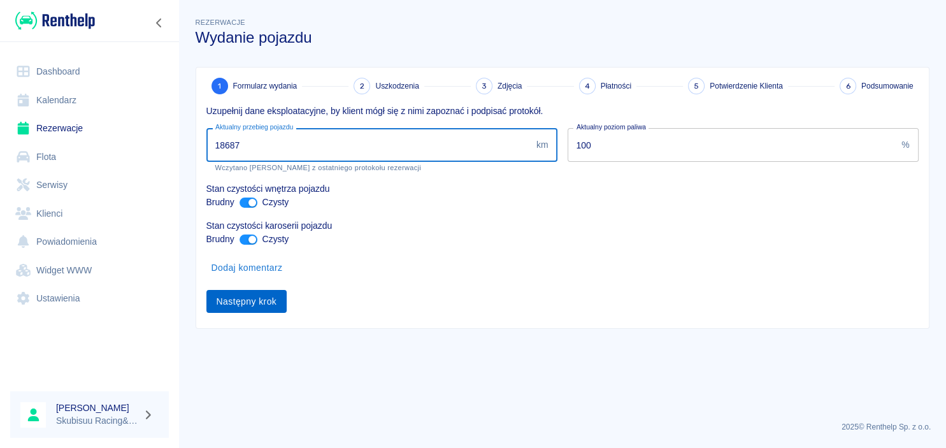
click at [210, 309] on button "Następny krok" at bounding box center [246, 302] width 81 height 24
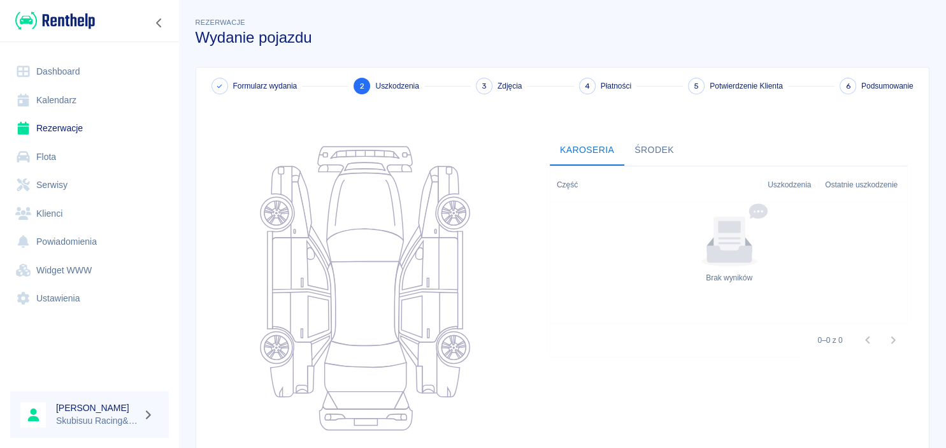
scroll to position [125, 0]
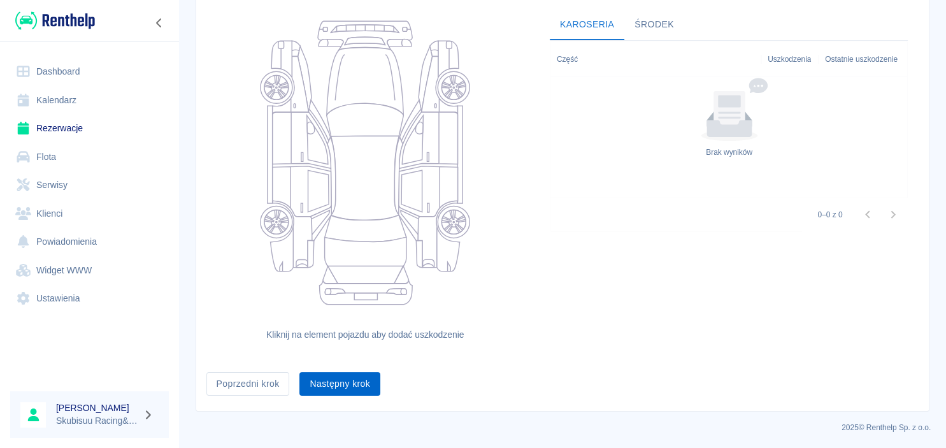
click at [353, 378] on button "Następny krok" at bounding box center [339, 384] width 81 height 24
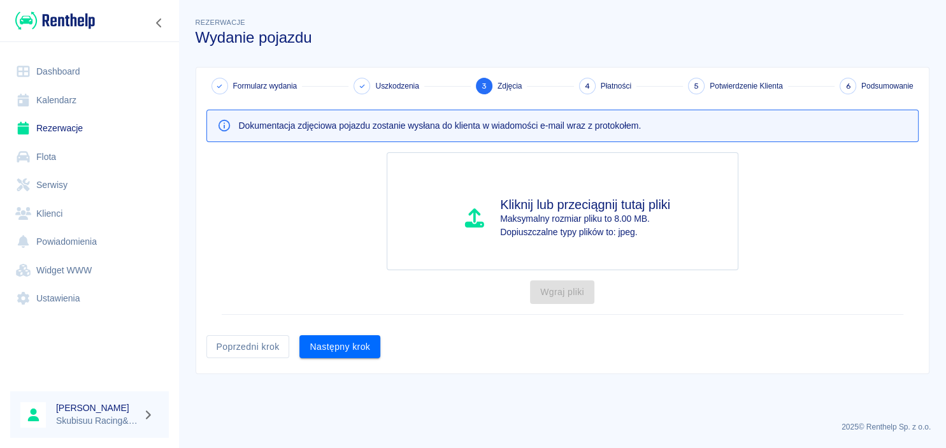
scroll to position [0, 0]
click at [360, 344] on button "Następny krok" at bounding box center [339, 347] width 81 height 24
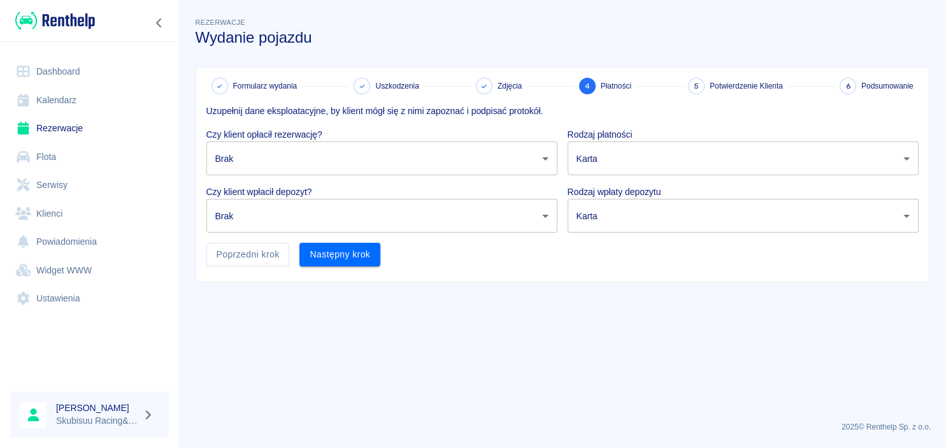
click at [374, 214] on body "Używamy plików Cookies, by zapewnić Ci najlepsze możliwe doświadczenie. Aby dow…" at bounding box center [473, 224] width 946 height 448
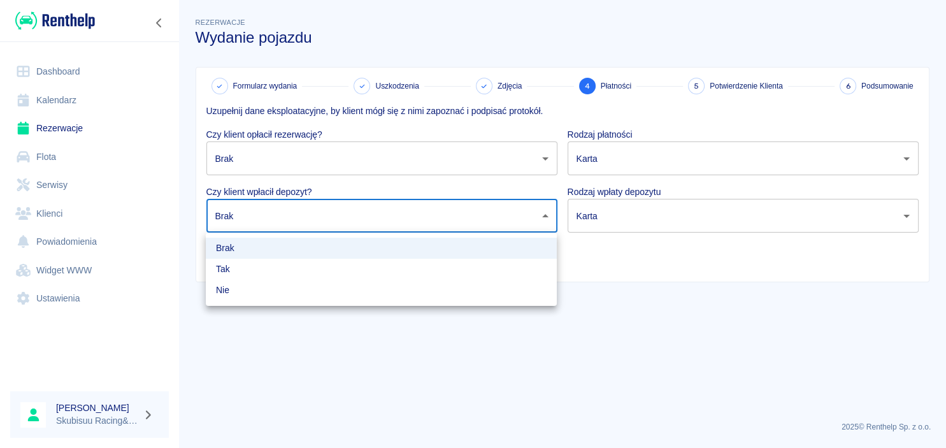
click at [381, 164] on div at bounding box center [473, 224] width 946 height 448
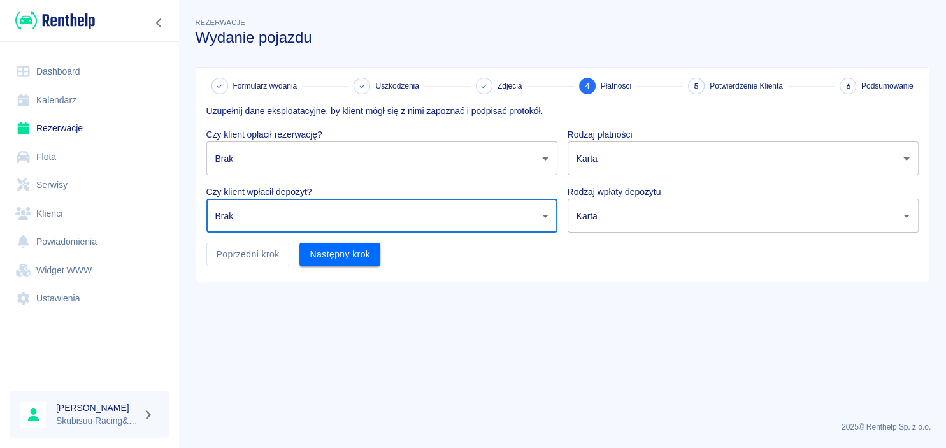
click at [370, 153] on body "Używamy plików Cookies, by zapewnić Ci najlepsze możliwe doświadczenie. Aby dow…" at bounding box center [473, 224] width 946 height 448
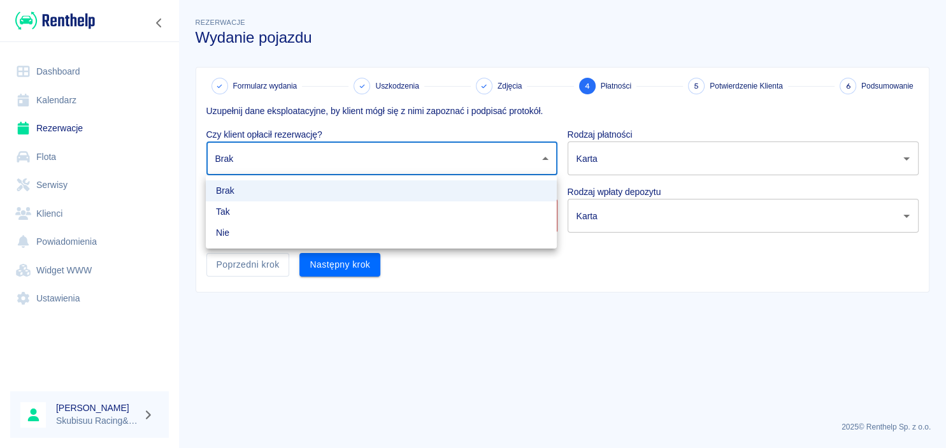
click at [353, 207] on li "Tak" at bounding box center [381, 211] width 351 height 21
type input "true"
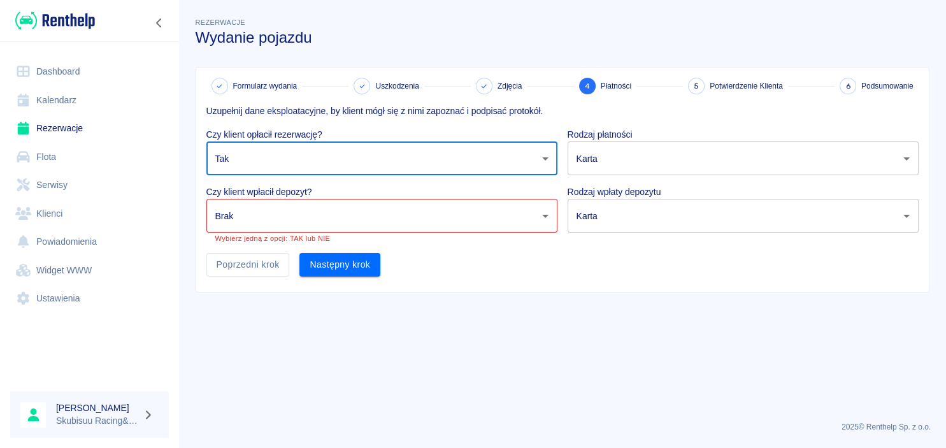
click at [630, 138] on p "Rodzaj płatności" at bounding box center [742, 134] width 351 height 13
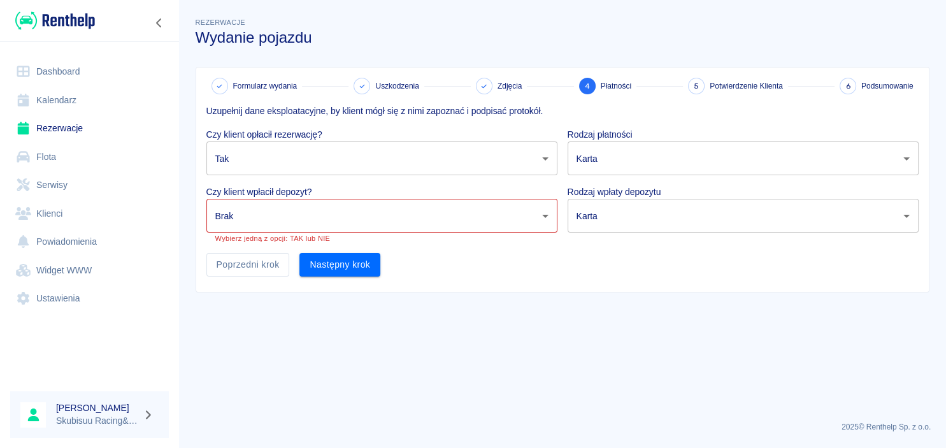
click at [628, 153] on body "Używamy plików Cookies, by zapewnić Ci najlepsze możliwe doświadczenie. Aby dow…" at bounding box center [473, 224] width 946 height 448
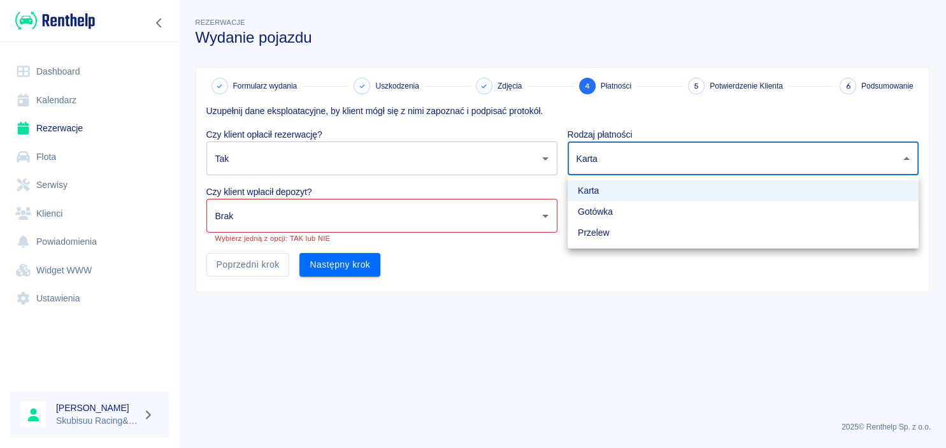
click at [606, 211] on li "Gotówka" at bounding box center [742, 211] width 351 height 21
type input "cash"
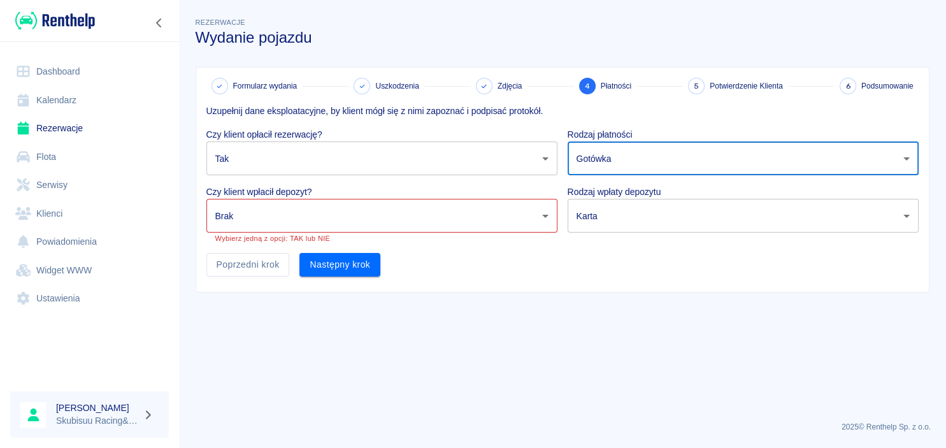
click at [606, 210] on body "Używamy plików Cookies, by zapewnić Ci najlepsze możliwe doświadczenie. Aby dow…" at bounding box center [473, 224] width 946 height 448
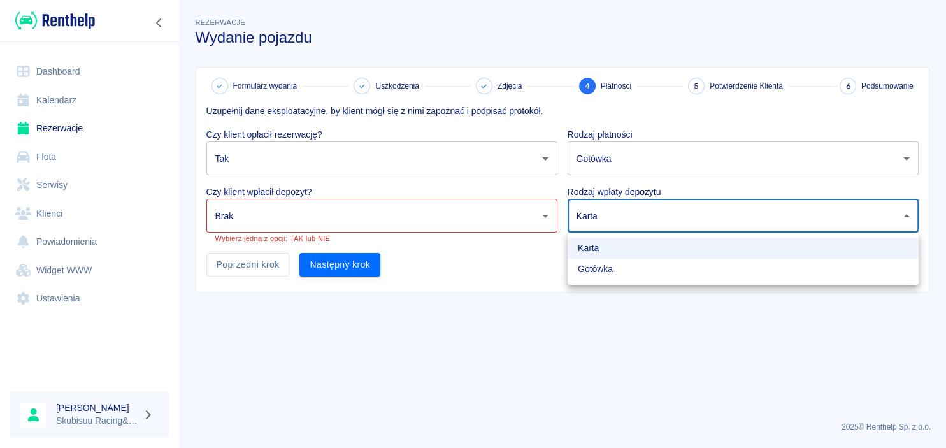
click at [602, 259] on li "Karta" at bounding box center [742, 248] width 351 height 21
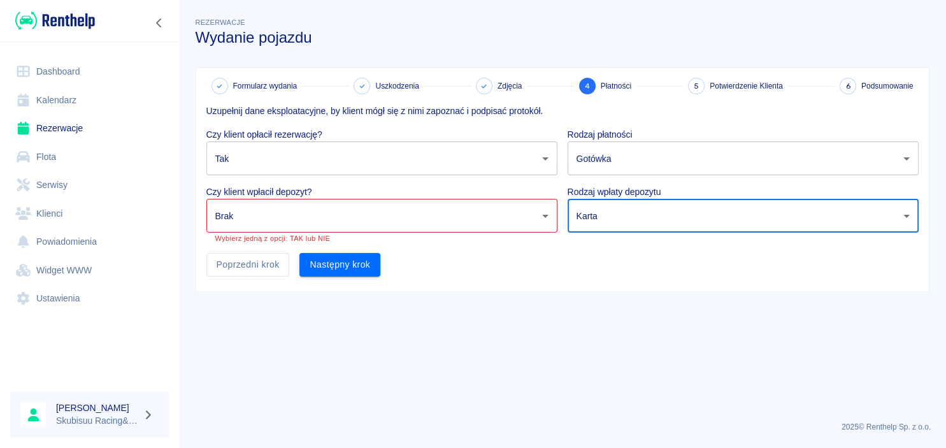
click at [606, 214] on body "Używamy plików Cookies, by zapewnić Ci najlepsze możliwe doświadczenie. Aby dow…" at bounding box center [473, 224] width 946 height 448
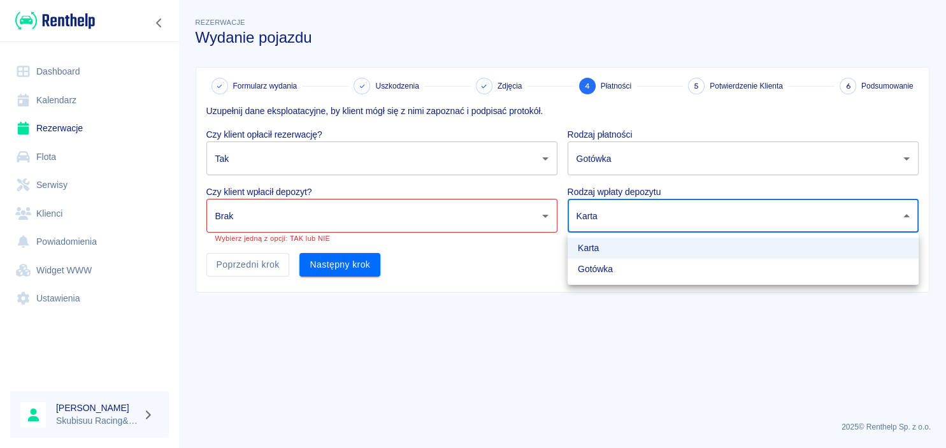
click at [598, 259] on li "Gotówka" at bounding box center [742, 269] width 351 height 21
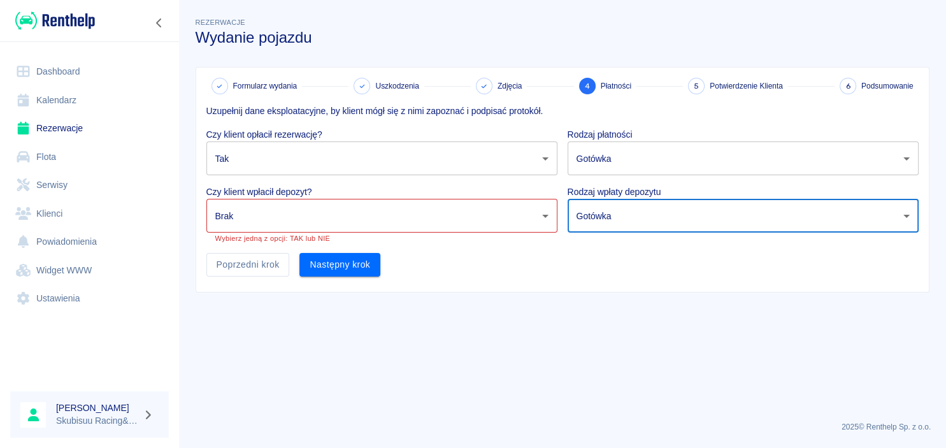
type input "cash"
click at [543, 225] on body "Używamy plików Cookies, by zapewnić Ci najlepsze możliwe doświadczenie. Aby dow…" at bounding box center [473, 224] width 946 height 448
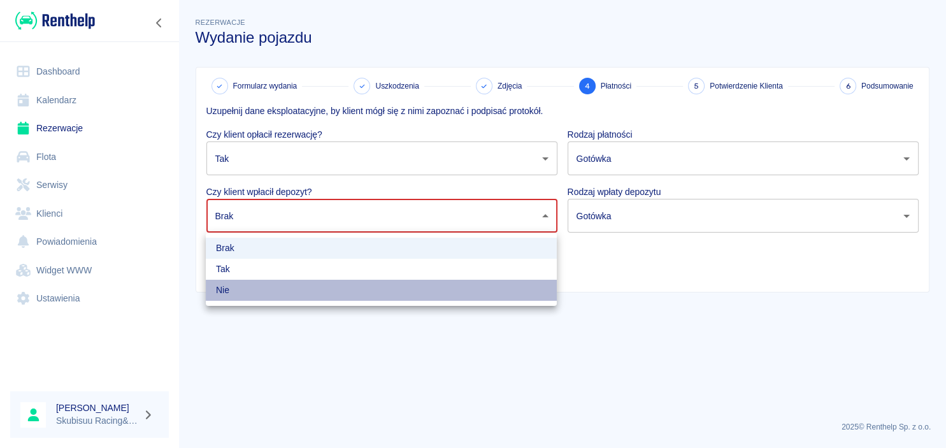
click at [491, 280] on li "Nie" at bounding box center [381, 290] width 351 height 21
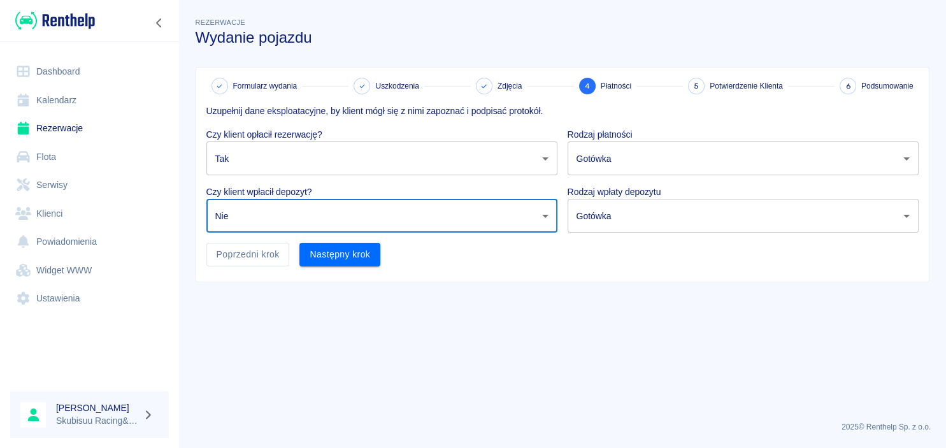
click at [281, 222] on body "Używamy plików Cookies, by zapewnić Ci najlepsze możliwe doświadczenie. Aby dow…" at bounding box center [473, 224] width 946 height 448
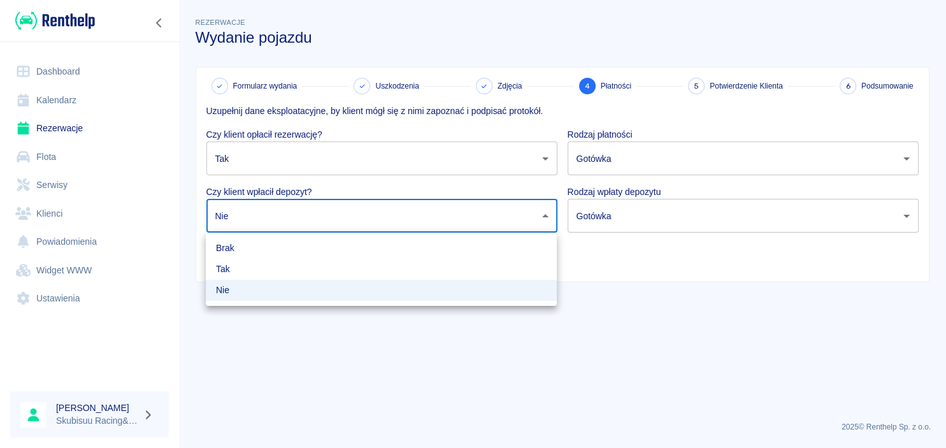
click at [274, 269] on li "Tak" at bounding box center [381, 269] width 351 height 21
type input "true"
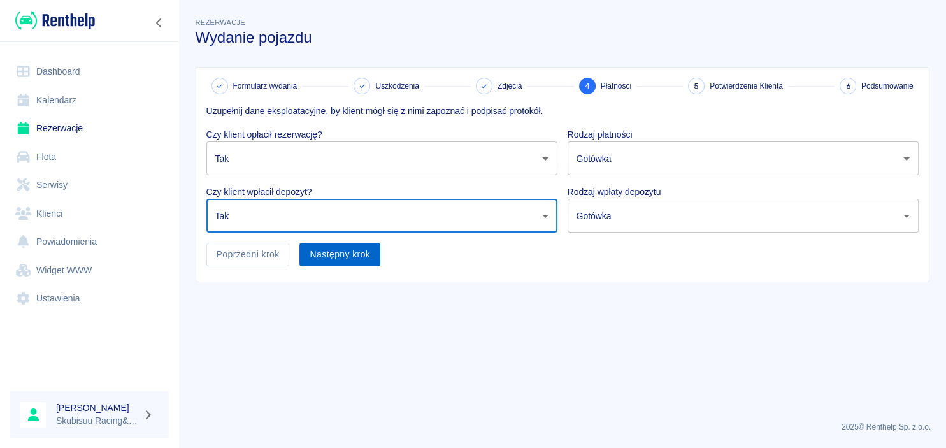
click at [316, 264] on button "Następny krok" at bounding box center [339, 255] width 81 height 24
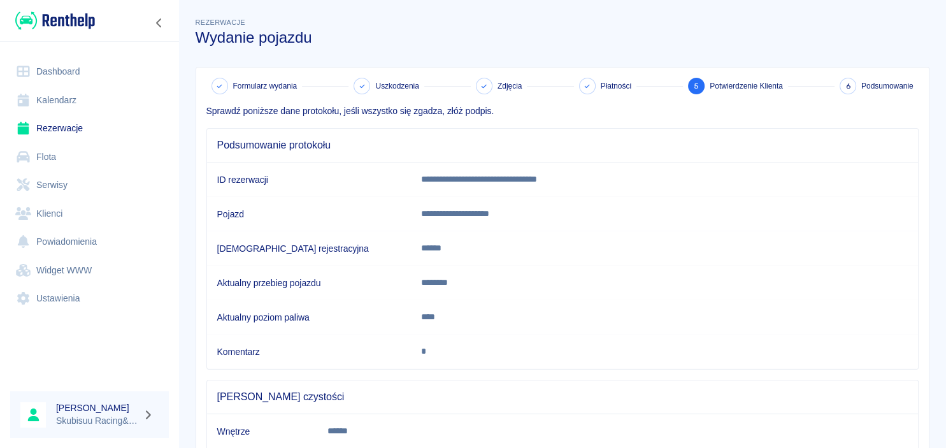
scroll to position [120, 0]
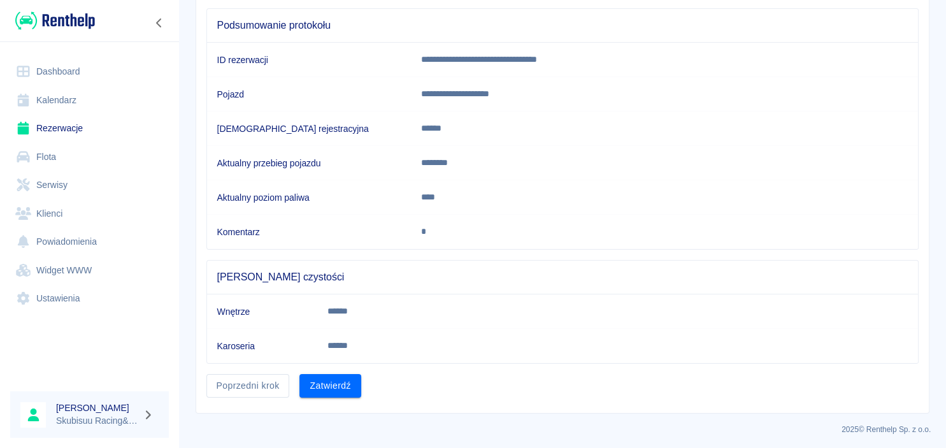
click at [363, 390] on div "Poprzedni krok Zatwierdź" at bounding box center [557, 381] width 722 height 34
click at [356, 388] on button "Zatwierdź" at bounding box center [329, 386] width 61 height 24
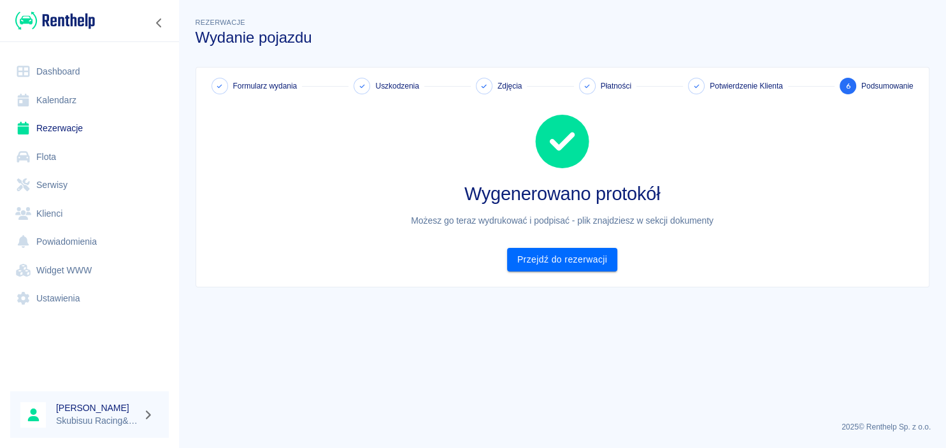
scroll to position [0, 0]
click at [523, 253] on link "Przejdź do rezerwacji" at bounding box center [562, 260] width 110 height 24
